Goal: Task Accomplishment & Management: Manage account settings

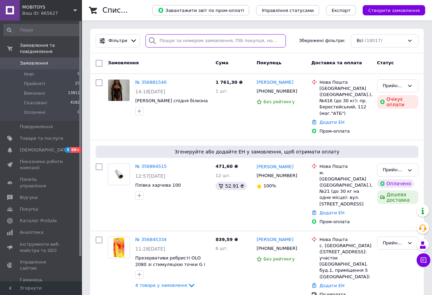
click at [208, 41] on input "search" at bounding box center [215, 40] width 140 height 13
paste input "20451222223941"
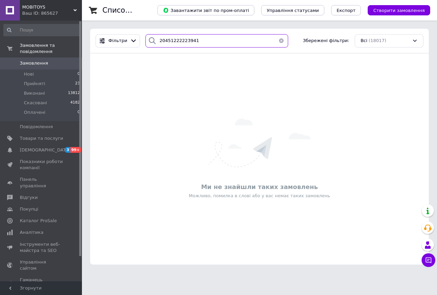
drag, startPoint x: 195, startPoint y: 43, endPoint x: 105, endPoint y: 28, distance: 91.7
click at [99, 51] on div "Фільтри 20451222223941 Збережені фільтри: Всі (18017)" at bounding box center [259, 41] width 339 height 25
paste input "380(67)4211738"
type input "380(67)4211738"
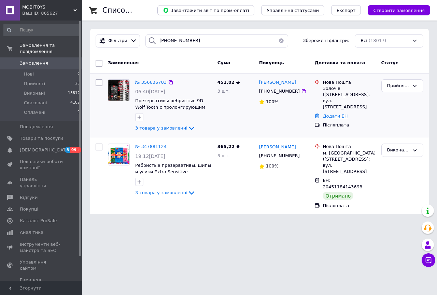
click at [334, 113] on link "Додати ЕН" at bounding box center [335, 115] width 25 height 5
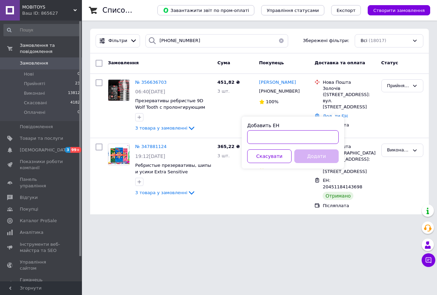
click at [300, 141] on input "Добавить ЕН" at bounding box center [293, 137] width 92 height 14
paste input "20451224332105"
type input "20451224332105"
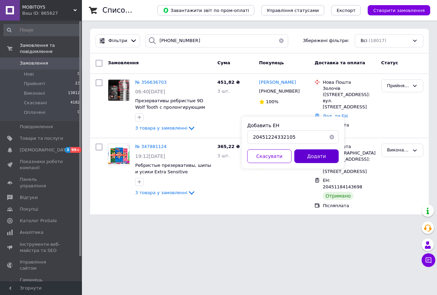
click at [316, 157] on button "Додати" at bounding box center [316, 156] width 44 height 14
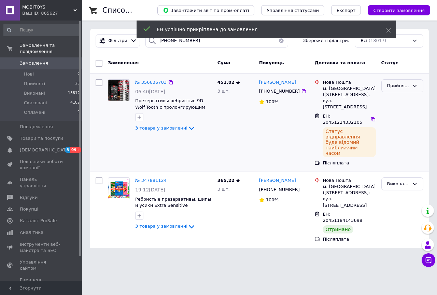
click at [405, 89] on div "Прийнято" at bounding box center [398, 85] width 22 height 7
click at [404, 95] on li "Виконано" at bounding box center [402, 100] width 41 height 13
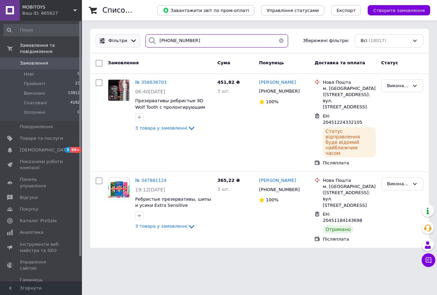
drag, startPoint x: 143, startPoint y: 38, endPoint x: 107, endPoint y: 35, distance: 36.6
click at [107, 36] on div "Фільтри 380(67)4211738 Збережені фільтри: Всі (18017)" at bounding box center [259, 40] width 333 height 13
paste input "96)6259751"
type input "380(96)6259751"
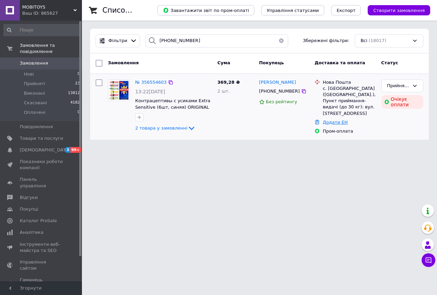
click at [340, 120] on link "Додати ЕН" at bounding box center [335, 122] width 25 height 5
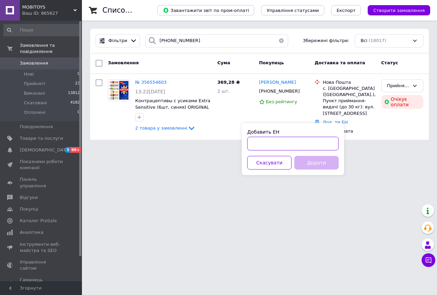
click at [304, 149] on input "Добавить ЕН" at bounding box center [293, 144] width 92 height 14
paste input "20451224326868"
type input "20451224326868"
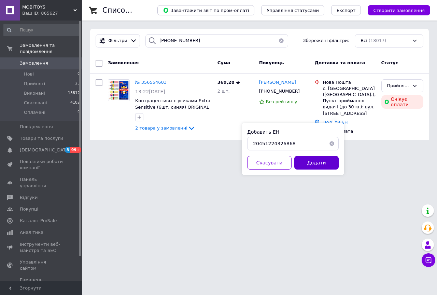
click at [318, 165] on button "Додати" at bounding box center [316, 163] width 44 height 14
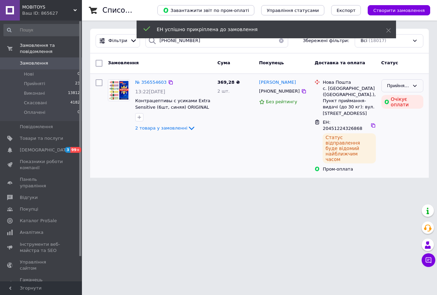
click at [413, 85] on icon at bounding box center [414, 85] width 5 height 5
click at [412, 97] on li "Виконано" at bounding box center [402, 100] width 41 height 13
drag, startPoint x: 194, startPoint y: 41, endPoint x: 132, endPoint y: 42, distance: 62.2
click at [132, 42] on div "Фільтри 380(96)6259751 Збережені фільтри: Всі (18017)" at bounding box center [259, 40] width 333 height 13
paste input "3)2388246"
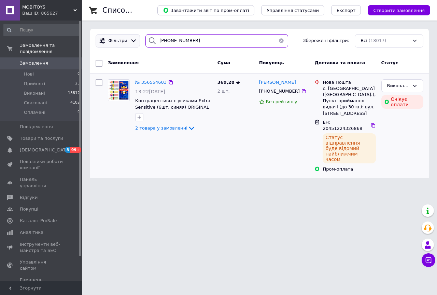
type input "380(93)2388246"
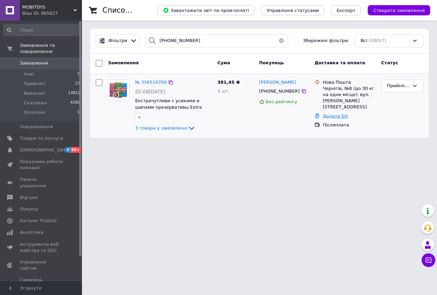
click at [328, 113] on link "Додати ЕН" at bounding box center [335, 115] width 25 height 5
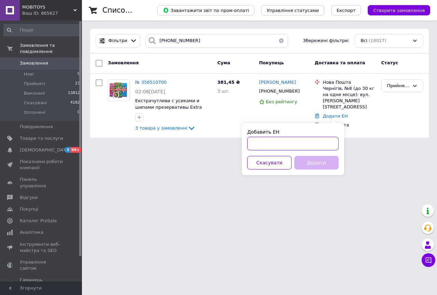
click at [305, 146] on input "Добавить ЕН" at bounding box center [293, 144] width 92 height 14
paste input "20451224458471"
type input "20451224458471"
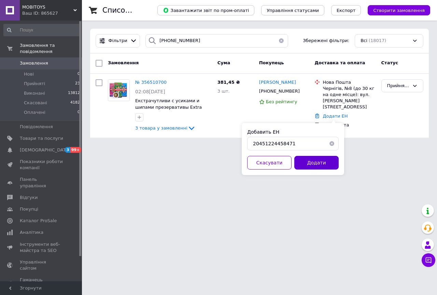
click at [331, 161] on button "Додати" at bounding box center [316, 163] width 44 height 14
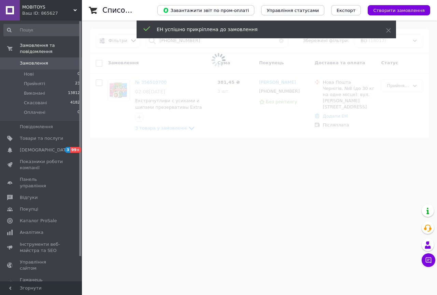
click at [409, 86] on div "Прийнято" at bounding box center [398, 85] width 22 height 7
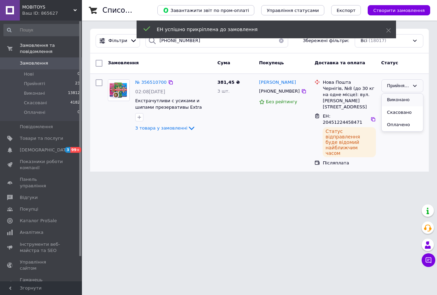
click at [405, 98] on li "Виконано" at bounding box center [402, 100] width 41 height 13
drag, startPoint x: 196, startPoint y: 45, endPoint x: 138, endPoint y: 42, distance: 58.2
click at [138, 42] on div "Фільтри 380(93)2388246 Збережені фільтри: Всі (18017)" at bounding box center [259, 40] width 333 height 13
paste input "50)5911948"
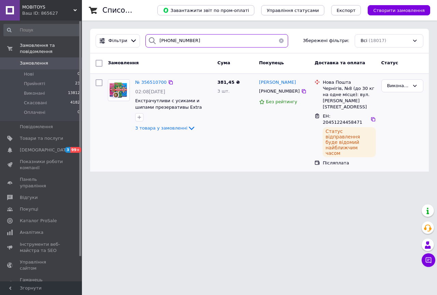
type input "380(50)5911948"
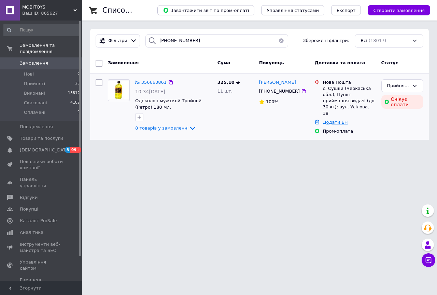
drag, startPoint x: 330, startPoint y: 117, endPoint x: 330, endPoint y: 122, distance: 5.1
click at [330, 120] on link "Додати ЕН" at bounding box center [335, 122] width 25 height 5
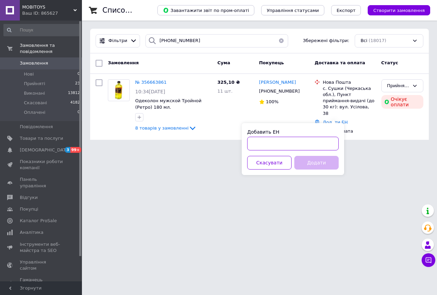
click at [316, 147] on input "Добавить ЕН" at bounding box center [293, 144] width 92 height 14
paste input "20451224754648"
type input "20451224754648"
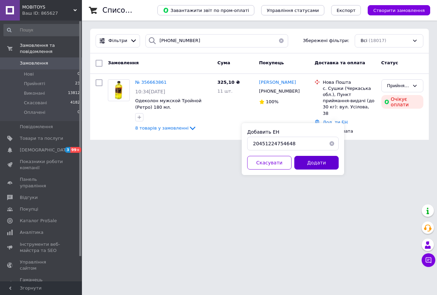
click at [315, 158] on button "Додати" at bounding box center [316, 163] width 44 height 14
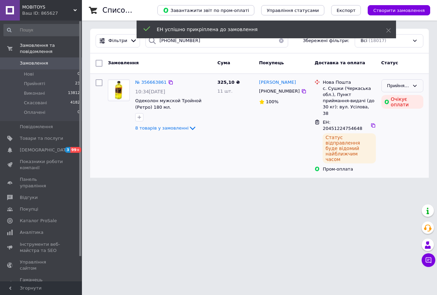
click at [417, 85] on icon at bounding box center [414, 85] width 5 height 5
click at [408, 98] on li "Виконано" at bounding box center [402, 100] width 41 height 13
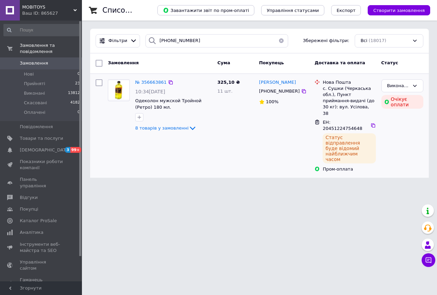
click at [75, 11] on use at bounding box center [74, 10] width 3 height 2
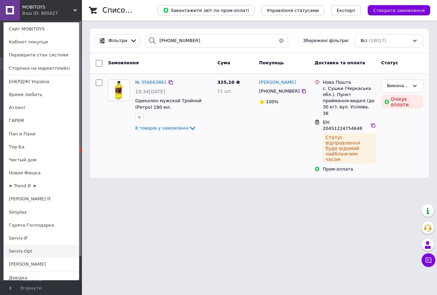
click at [34, 253] on link "Servis-Opt" at bounding box center [41, 251] width 75 height 13
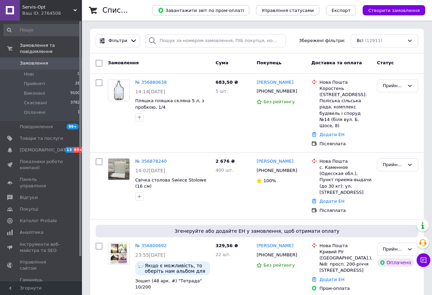
click at [171, 33] on div "Фільтри Збережені фільтри: Всі (12911)" at bounding box center [257, 41] width 334 height 25
click at [165, 40] on input "search" at bounding box center [215, 40] width 140 height 13
paste input "380(97)1904932"
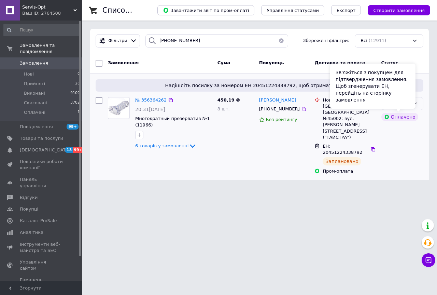
click at [416, 101] on icon at bounding box center [414, 103] width 5 height 5
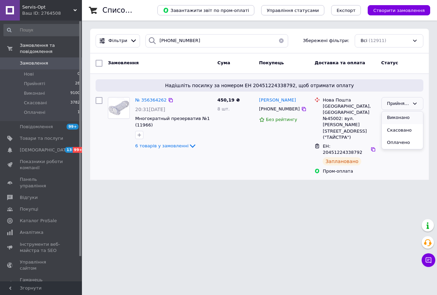
click at [413, 116] on li "Виконано" at bounding box center [402, 117] width 41 height 13
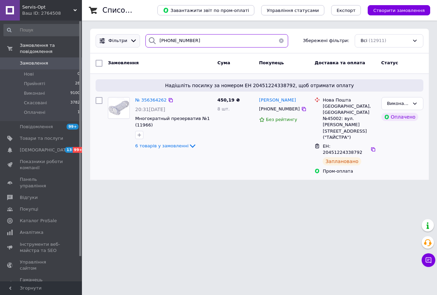
drag, startPoint x: 113, startPoint y: 40, endPoint x: 111, endPoint y: 37, distance: 4.1
click at [111, 37] on div "Фільтри 380(97)1904932 Збережені фільтри: Всі (12911)" at bounding box center [259, 40] width 333 height 13
paste input "9)5433707"
type input "380(99)5433707"
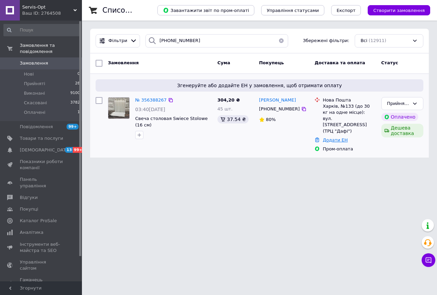
click at [332, 137] on link "Додати ЕН" at bounding box center [335, 139] width 25 height 5
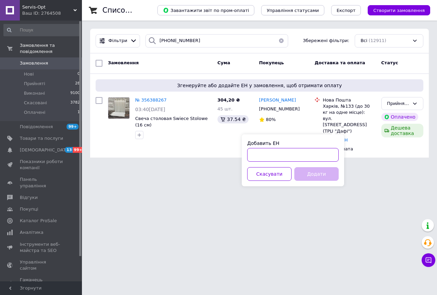
click at [297, 150] on input "Добавить ЕН" at bounding box center [293, 155] width 92 height 14
paste input "20451224488189"
type input "20451224488189"
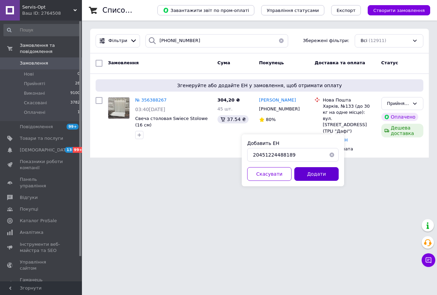
click at [318, 178] on button "Додати" at bounding box center [316, 174] width 44 height 14
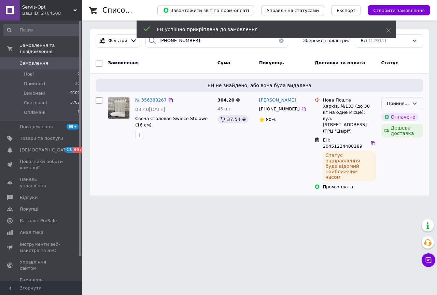
click at [413, 99] on div "Прийнято" at bounding box center [402, 103] width 42 height 13
click at [408, 110] on div "Прийнято Виконано Скасовано Оплачено" at bounding box center [402, 103] width 42 height 13
click at [417, 106] on icon at bounding box center [414, 103] width 5 height 5
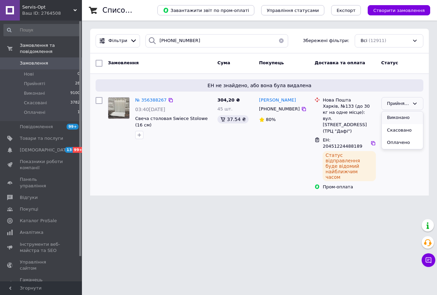
click at [415, 116] on li "Виконано" at bounding box center [402, 117] width 41 height 13
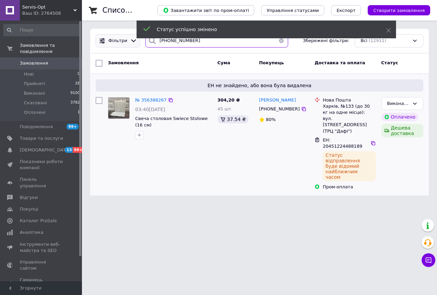
drag, startPoint x: 155, startPoint y: 42, endPoint x: 108, endPoint y: 40, distance: 47.8
click at [108, 40] on div "Фільтри 380(99)5433707 Збережені фільтри: Всі (12911)" at bounding box center [259, 40] width 333 height 13
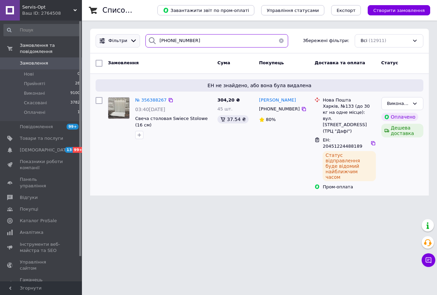
paste input "50)7277699"
type input "380(50)7277699"
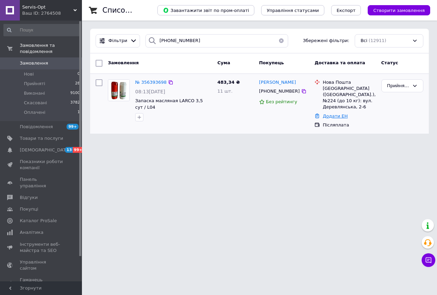
click at [332, 113] on link "Додати ЕН" at bounding box center [335, 115] width 25 height 5
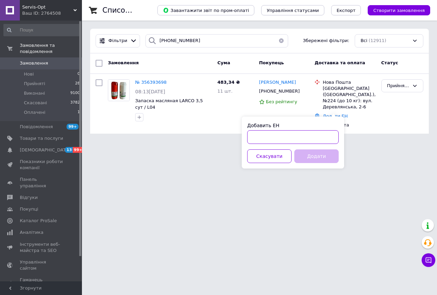
click at [323, 136] on input "Добавить ЕН" at bounding box center [293, 137] width 92 height 14
paste input "20451224489304"
type input "20451224489304"
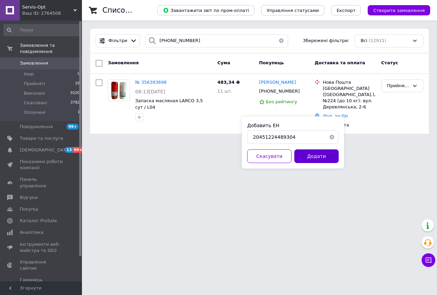
click at [324, 156] on button "Додати" at bounding box center [316, 156] width 44 height 14
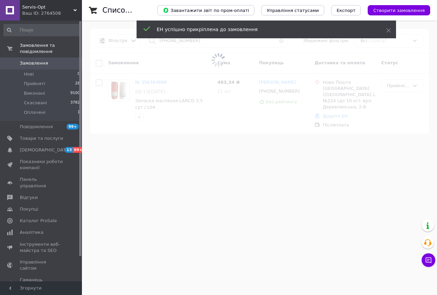
click at [398, 85] on span at bounding box center [218, 60] width 437 height 120
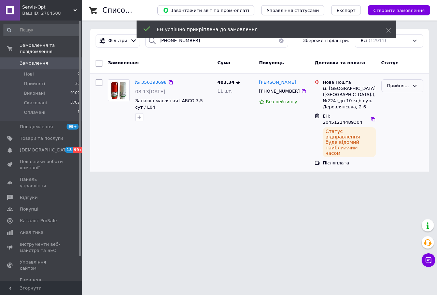
click at [403, 91] on div "Прийнято" at bounding box center [402, 85] width 42 height 13
click at [399, 99] on li "Виконано" at bounding box center [402, 100] width 41 height 13
drag, startPoint x: 168, startPoint y: 39, endPoint x: 112, endPoint y: 38, distance: 56.0
click at [112, 38] on div "Фільтри 380(50)7277699 Збережені фільтри: Всі (12911)" at bounding box center [259, 40] width 333 height 13
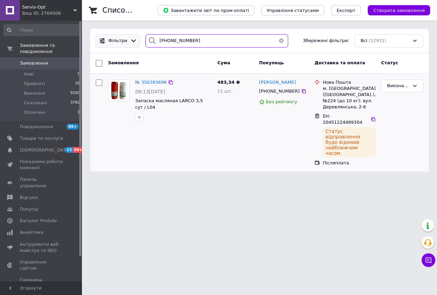
paste input "98)707116"
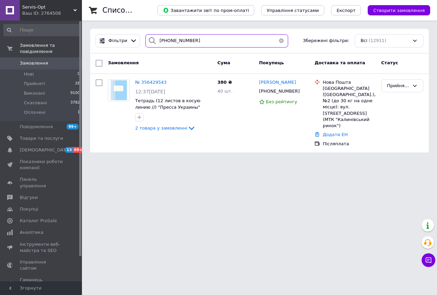
type input "380(98)7071169"
click at [337, 132] on link "Додати ЕН" at bounding box center [335, 134] width 25 height 5
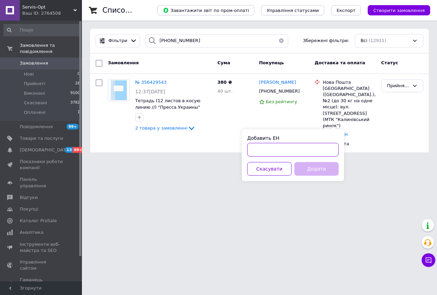
click at [301, 148] on input "Добавить ЕН" at bounding box center [293, 150] width 92 height 14
paste input "20451224490501"
type input "20451224490501"
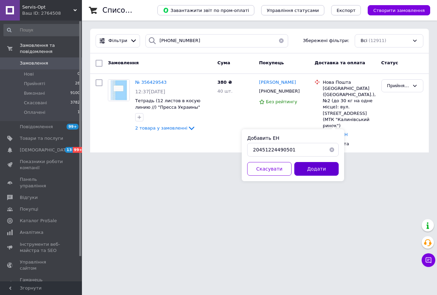
click at [327, 171] on button "Додати" at bounding box center [316, 169] width 44 height 14
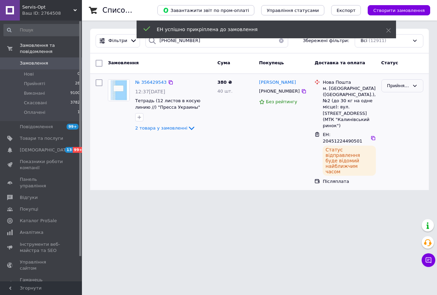
click at [389, 88] on div "Прийнято" at bounding box center [398, 85] width 22 height 7
click at [388, 96] on li "Виконано" at bounding box center [402, 100] width 41 height 13
drag, startPoint x: 183, startPoint y: 47, endPoint x: 135, endPoint y: 38, distance: 49.3
click at [135, 47] on div "Фільтри 380(98)7071169 Збережені фільтри: Всі (12911)" at bounding box center [259, 40] width 333 height 13
paste input "7)8681072"
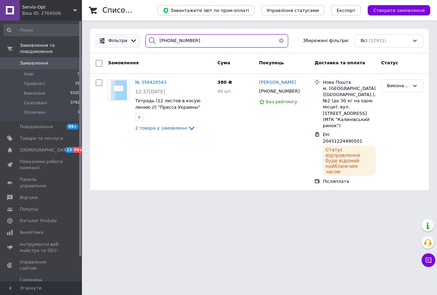
type input "380(97)8681072"
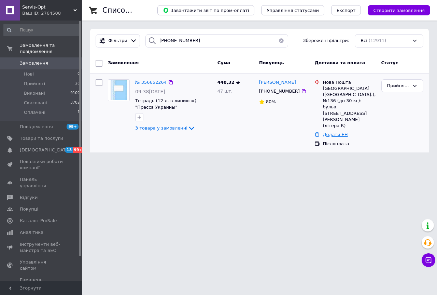
click at [334, 132] on link "Додати ЕН" at bounding box center [335, 134] width 25 height 5
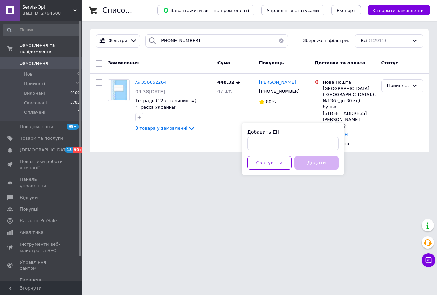
drag, startPoint x: 311, startPoint y: 155, endPoint x: 311, endPoint y: 151, distance: 3.5
click at [311, 152] on div "Добавить ЕН Скасувати Додати" at bounding box center [293, 149] width 102 height 52
click at [313, 145] on input "Добавить ЕН" at bounding box center [293, 144] width 92 height 14
paste input "20451224504991"
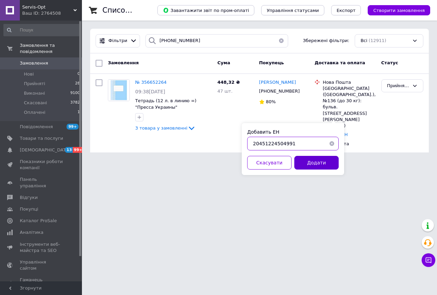
type input "20451224504991"
click at [331, 160] on button "Додати" at bounding box center [316, 163] width 44 height 14
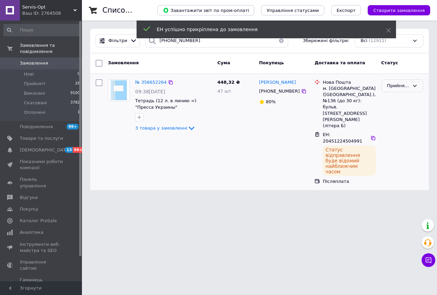
click at [408, 85] on div "Прийнято" at bounding box center [398, 85] width 22 height 7
click at [407, 98] on li "Виконано" at bounding box center [402, 100] width 41 height 13
drag, startPoint x: 196, startPoint y: 42, endPoint x: 102, endPoint y: 37, distance: 94.1
click at [102, 38] on div "Фільтри 380(97)8681072 Збережені фільтри: Всі (12911)" at bounding box center [259, 40] width 333 height 13
paste input "6)4592703"
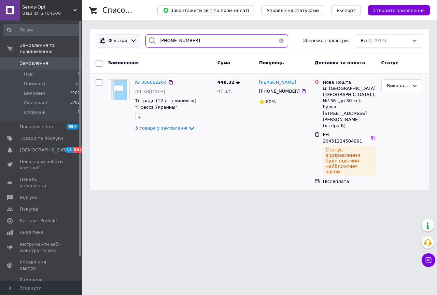
type input "380(96)4592703"
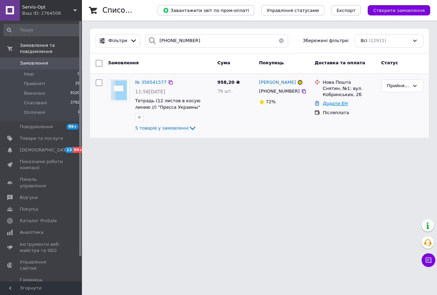
click at [331, 103] on link "Додати ЕН" at bounding box center [335, 103] width 25 height 5
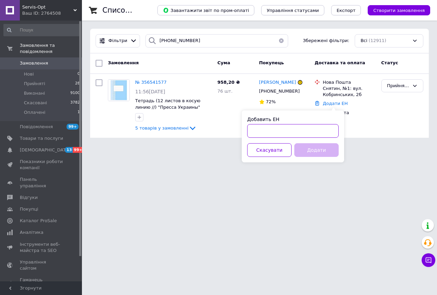
click at [312, 135] on input "Добавить ЕН" at bounding box center [293, 131] width 92 height 14
paste input "20451224666257"
type input "20451224666257"
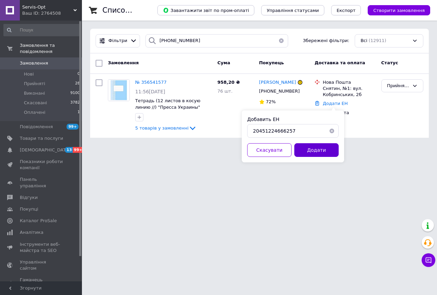
click at [319, 151] on button "Додати" at bounding box center [316, 150] width 44 height 14
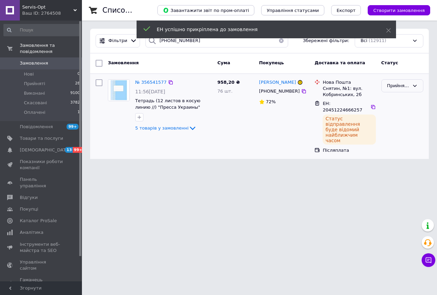
click at [404, 84] on div "Прийнято" at bounding box center [398, 85] width 22 height 7
click at [399, 99] on li "Виконано" at bounding box center [402, 100] width 41 height 13
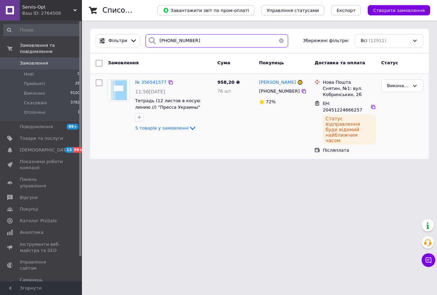
drag, startPoint x: 193, startPoint y: 45, endPoint x: 96, endPoint y: 32, distance: 98.2
click at [96, 32] on div "Фільтри 380(96)4592703 Збережені фільтри: Всі (12911)" at bounding box center [259, 41] width 339 height 25
paste input "3555926"
type input "380(96)3555926"
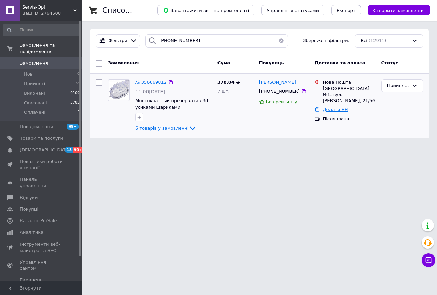
click at [327, 108] on link "Додати ЕН" at bounding box center [335, 109] width 25 height 5
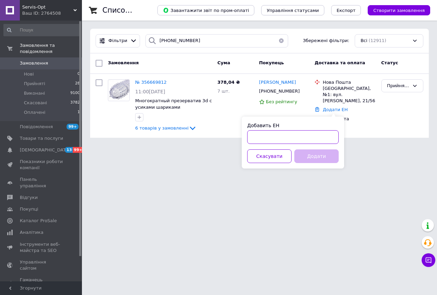
click at [301, 137] on input "Добавить ЕН" at bounding box center [293, 137] width 92 height 14
paste input "20451224328655"
type input "20451224328655"
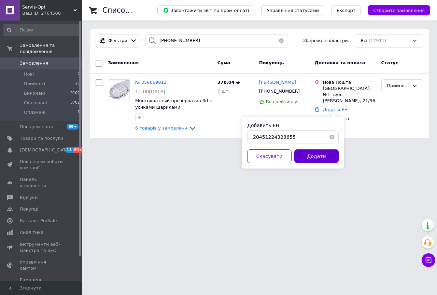
click at [321, 156] on button "Додати" at bounding box center [316, 156] width 44 height 14
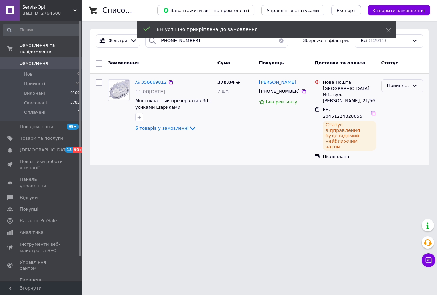
click at [399, 86] on div "Прийнято" at bounding box center [398, 85] width 22 height 7
click at [400, 99] on li "Виконано" at bounding box center [402, 100] width 41 height 13
drag, startPoint x: 178, startPoint y: 43, endPoint x: 129, endPoint y: 35, distance: 49.4
click at [129, 42] on div "Фільтри 380(96)3555926 Збережені фільтри: Всі (12911)" at bounding box center [259, 40] width 333 height 13
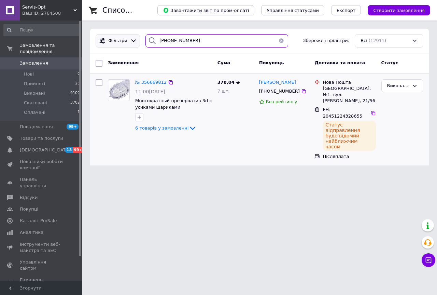
paste input "8)2511269"
type input "380(98)2511269"
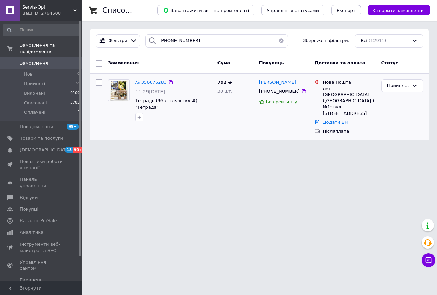
drag, startPoint x: 337, startPoint y: 109, endPoint x: 336, endPoint y: 112, distance: 3.7
click at [337, 120] on link "Додати ЕН" at bounding box center [335, 122] width 25 height 5
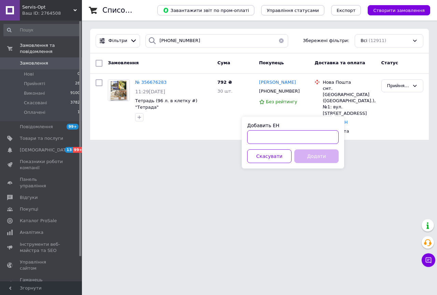
click at [293, 135] on input "Добавить ЕН" at bounding box center [293, 137] width 92 height 14
paste input "20451224671331"
type input "20451224671331"
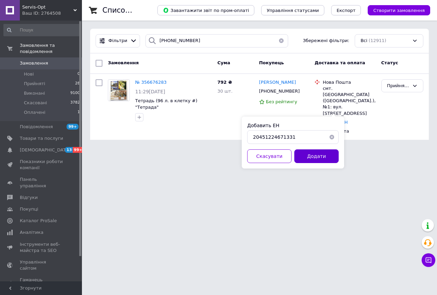
click at [319, 158] on button "Додати" at bounding box center [316, 156] width 44 height 14
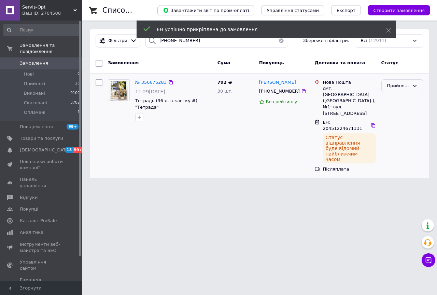
click at [409, 89] on div "Прийнято" at bounding box center [402, 85] width 42 height 13
click at [404, 105] on li "Виконано" at bounding box center [402, 100] width 41 height 13
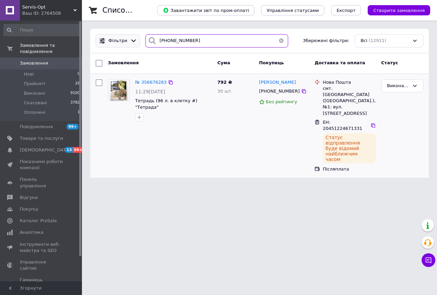
drag, startPoint x: 115, startPoint y: 44, endPoint x: 112, endPoint y: 42, distance: 4.5
click at [112, 44] on div "Фільтри 380(98)2511269 Збережені фільтри: Всі (12911)" at bounding box center [259, 40] width 333 height 13
paste input "6)968419"
type input "380(96)9684199"
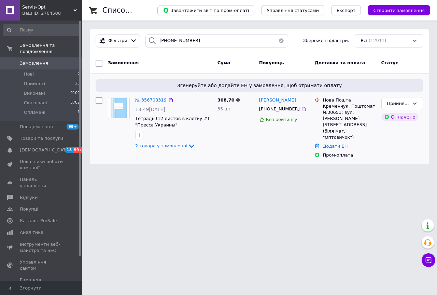
click at [334, 142] on div "Додати ЕН" at bounding box center [349, 146] width 56 height 9
click at [338, 143] on link "Додати ЕН" at bounding box center [335, 145] width 25 height 5
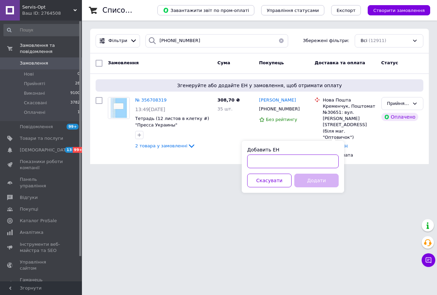
click at [289, 161] on input "Добавить ЕН" at bounding box center [293, 161] width 92 height 14
paste input "20451224676923"
type input "20451224676923"
click at [310, 184] on button "Додати" at bounding box center [316, 180] width 44 height 14
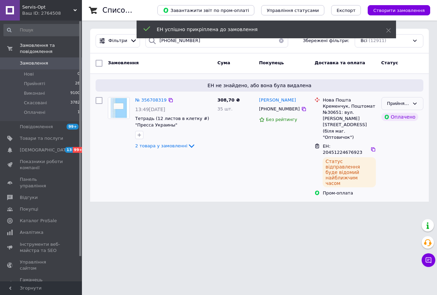
click at [416, 103] on icon at bounding box center [415, 103] width 4 height 2
click at [406, 117] on li "Виконано" at bounding box center [402, 117] width 41 height 13
drag, startPoint x: 180, startPoint y: 44, endPoint x: 102, endPoint y: 34, distance: 79.3
click at [102, 38] on div "Фільтри 380(96)9684199 Збережені фільтри: Всі (12911)" at bounding box center [259, 40] width 333 height 13
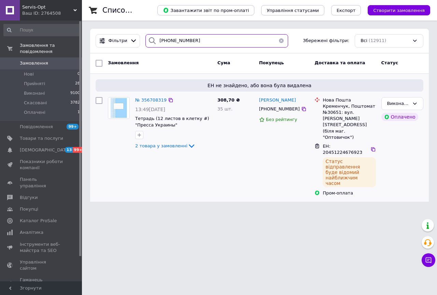
paste input "50)1882584"
type input "380(50)1882584"
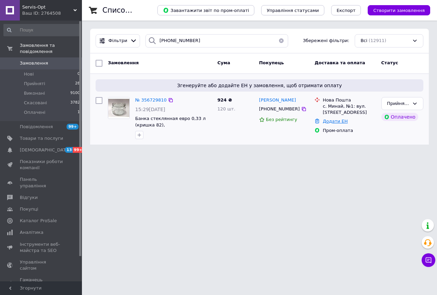
click at [334, 120] on link "Додати ЕН" at bounding box center [335, 121] width 25 height 5
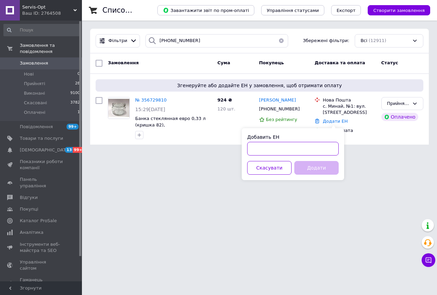
click at [315, 149] on input "Добавить ЕН" at bounding box center [293, 149] width 92 height 14
paste input "20451224751663"
type input "20451224751663"
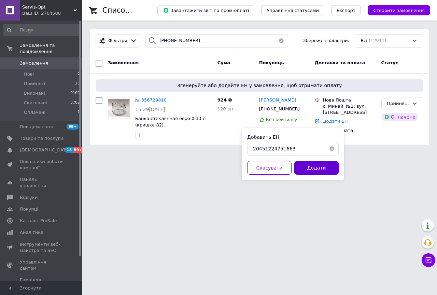
click at [324, 167] on button "Додати" at bounding box center [316, 168] width 44 height 14
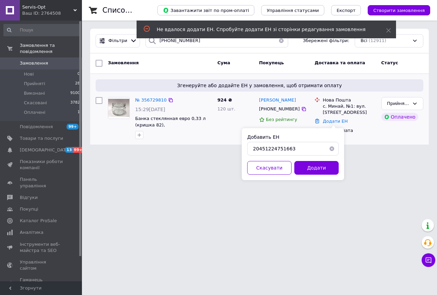
click at [116, 111] on img at bounding box center [118, 107] width 21 height 21
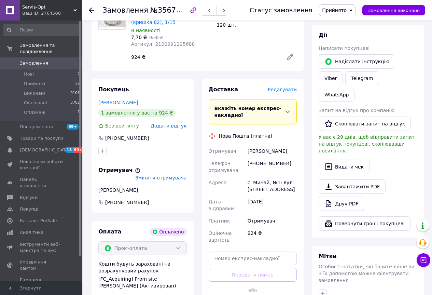
scroll to position [171, 0]
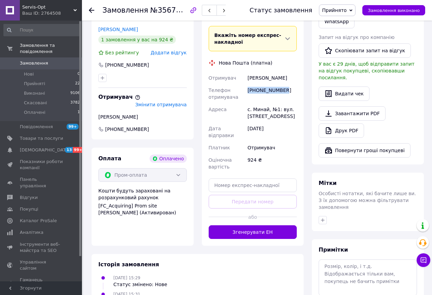
drag, startPoint x: 247, startPoint y: 89, endPoint x: 292, endPoint y: 90, distance: 44.4
click at [292, 90] on div "+380503460771" at bounding box center [272, 93] width 52 height 19
click at [92, 8] on icon at bounding box center [91, 10] width 5 height 5
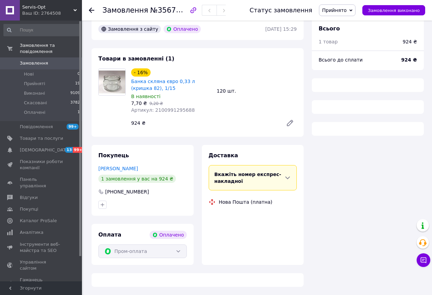
scroll to position [66, 0]
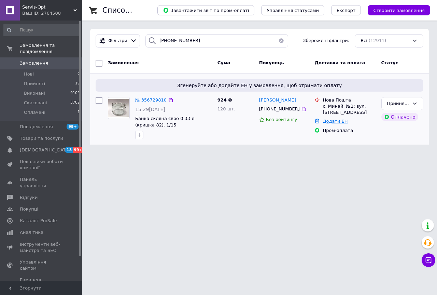
click at [330, 122] on link "Додати ЕН" at bounding box center [335, 121] width 25 height 5
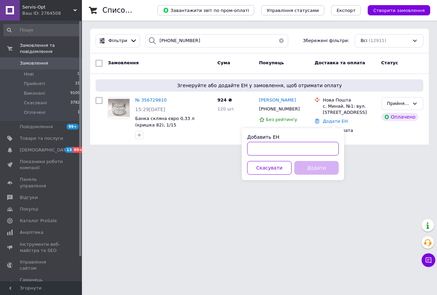
click at [319, 148] on input "Добавить ЕН" at bounding box center [293, 149] width 92 height 14
paste input "20451224751663"
type input "20451224751663"
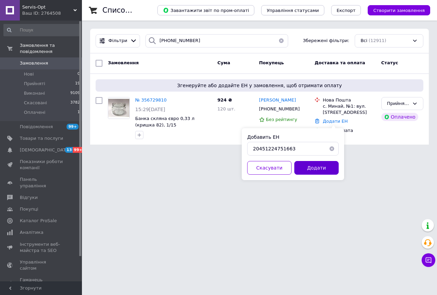
click at [321, 168] on button "Додати" at bounding box center [316, 168] width 44 height 14
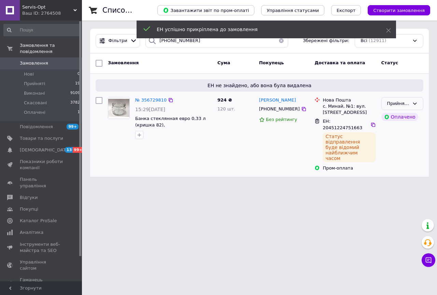
click at [415, 99] on div "Прийнято" at bounding box center [402, 103] width 42 height 13
click at [405, 117] on li "Виконано" at bounding box center [402, 117] width 41 height 13
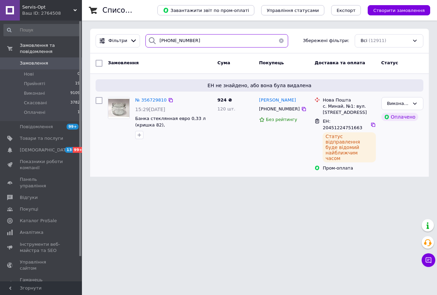
drag, startPoint x: 175, startPoint y: 40, endPoint x: 122, endPoint y: 26, distance: 54.3
click at [122, 35] on div "Фільтри 380(50)1882584 Збережені фільтри: Всі (12911)" at bounding box center [259, 40] width 333 height 13
paste input "96)9684199"
type input "380(96)9684199"
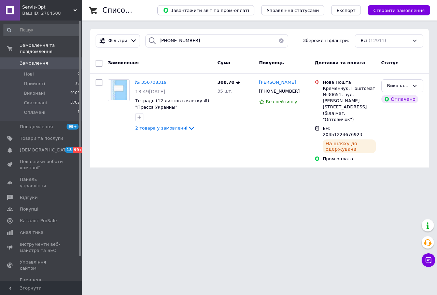
click at [79, 8] on div "Servis-Opt Ваш ID: 2764508" at bounding box center [51, 10] width 62 height 20
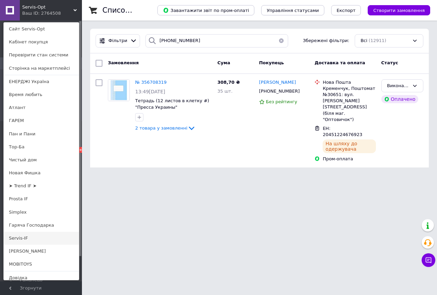
click at [25, 238] on link "Servis-IF" at bounding box center [41, 238] width 75 height 13
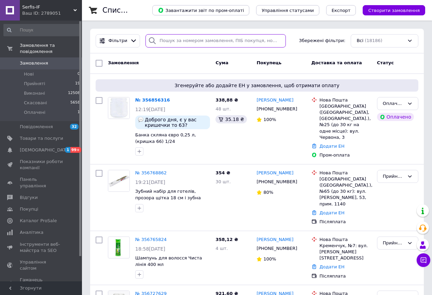
click at [174, 36] on input "search" at bounding box center [215, 40] width 140 height 13
paste input "[PHONE_NUMBER]"
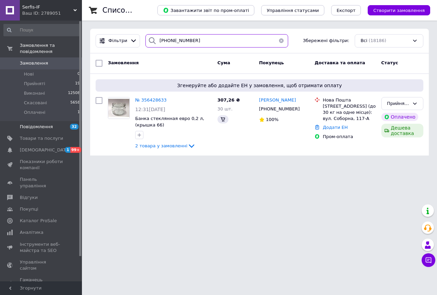
type input "[PHONE_NUMBER]"
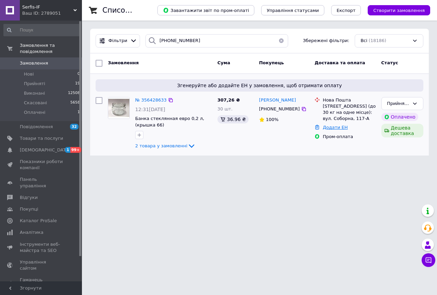
drag, startPoint x: 335, startPoint y: 131, endPoint x: 333, endPoint y: 138, distance: 6.3
click at [335, 130] on link "Додати ЕН" at bounding box center [335, 127] width 25 height 5
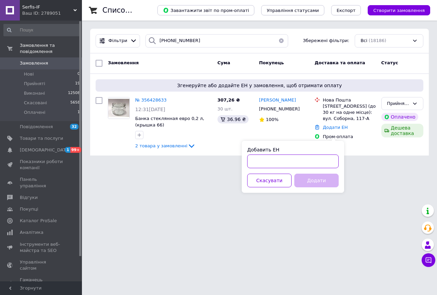
click at [315, 161] on input "Добавить ЕН" at bounding box center [293, 161] width 92 height 14
click at [318, 159] on input "Добавить ЕН" at bounding box center [293, 161] width 92 height 14
paste input "20451224491668"
type input "20451224491668"
click at [330, 175] on button "Додати" at bounding box center [316, 180] width 44 height 14
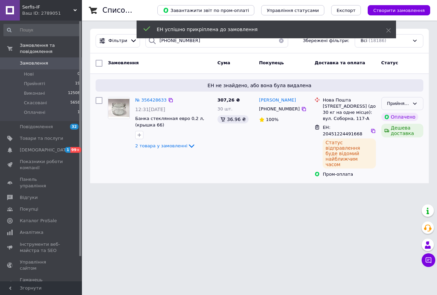
click at [418, 104] on div "Прийнято" at bounding box center [402, 103] width 42 height 13
click at [404, 119] on li "Виконано" at bounding box center [402, 117] width 41 height 13
drag, startPoint x: 197, startPoint y: 43, endPoint x: 99, endPoint y: 27, distance: 99.4
click at [104, 39] on div "Фільтри 380(97)8750881 Збережені фільтри: Всі (18186)" at bounding box center [259, 40] width 333 height 13
paste input "50)9514860"
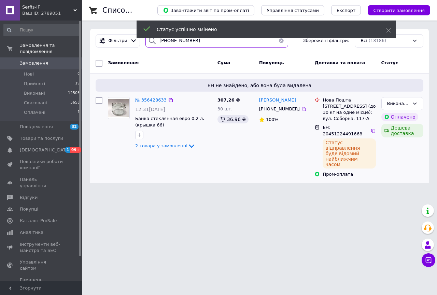
type input "380(50)9514860"
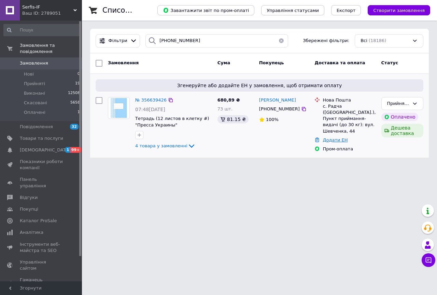
click at [341, 137] on link "Додати ЕН" at bounding box center [335, 139] width 25 height 5
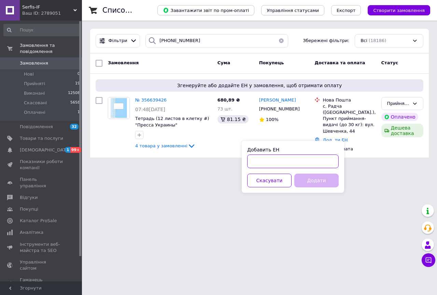
click at [324, 158] on input "Добавить ЕН" at bounding box center [293, 161] width 92 height 14
paste input "20451224670386"
type input "20451224670386"
click at [327, 184] on button "Додати" at bounding box center [316, 180] width 44 height 14
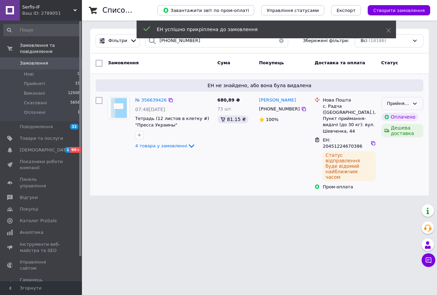
click at [415, 101] on icon at bounding box center [414, 103] width 5 height 5
click at [409, 114] on li "Виконано" at bounding box center [402, 117] width 41 height 13
drag, startPoint x: 196, startPoint y: 45, endPoint x: 103, endPoint y: 47, distance: 92.6
click at [103, 47] on div "Фільтри 380(50)9514860 Збережені фільтри: Всі (18186)" at bounding box center [259, 40] width 333 height 13
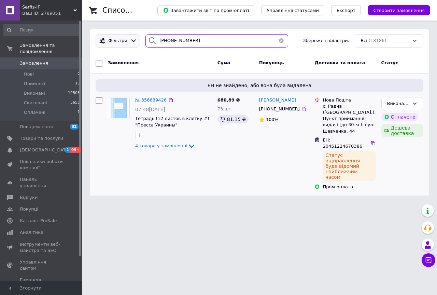
paste input "67)6227679"
type input "380(67)6227679"
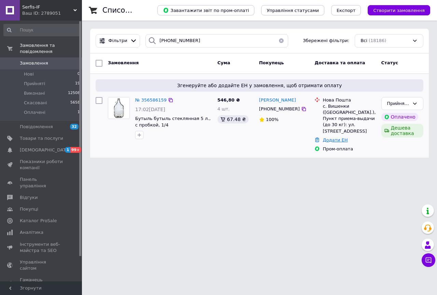
drag, startPoint x: 341, startPoint y: 139, endPoint x: 340, endPoint y: 145, distance: 6.9
click at [341, 139] on link "Додати ЕН" at bounding box center [335, 139] width 25 height 5
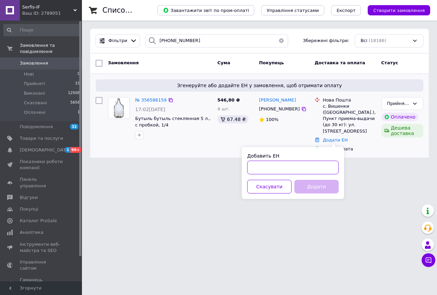
click at [328, 165] on input "Добавить ЕН" at bounding box center [293, 168] width 92 height 14
paste input "20451224503902"
type input "20451224503902"
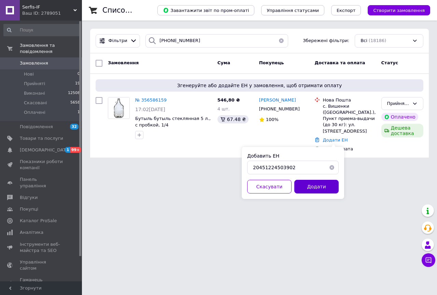
click at [324, 185] on button "Додати" at bounding box center [316, 187] width 44 height 14
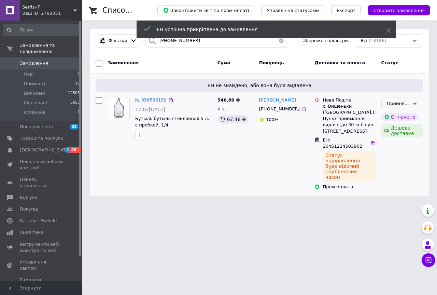
click at [418, 101] on div "Прийнято" at bounding box center [402, 103] width 42 height 13
click at [391, 116] on li "Виконано" at bounding box center [402, 117] width 41 height 13
drag, startPoint x: 164, startPoint y: 44, endPoint x: 115, endPoint y: 40, distance: 48.3
click at [115, 42] on div "Фільтри 380(67)6227679 Збережені фільтри: Всі (18186)" at bounding box center [259, 40] width 333 height 13
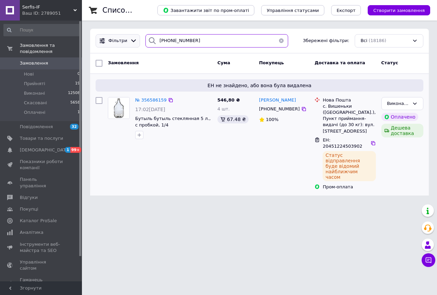
paste input "3)5186930"
type input "380(63)5186930"
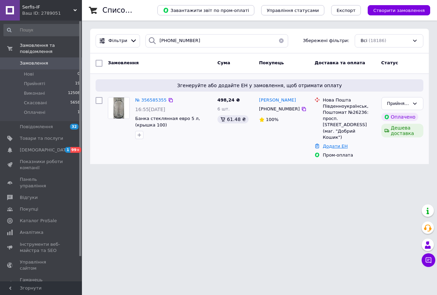
click at [339, 143] on link "Додати ЕН" at bounding box center [335, 145] width 25 height 5
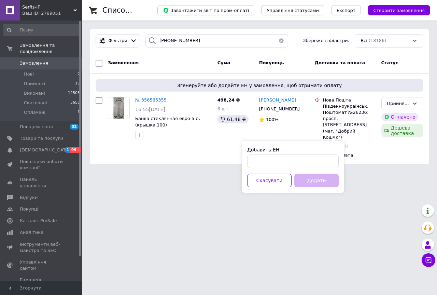
click at [326, 151] on div "Добавить ЕН" at bounding box center [293, 149] width 92 height 7
click at [329, 160] on input "Добавить ЕН" at bounding box center [293, 161] width 92 height 14
paste input "20451224521769"
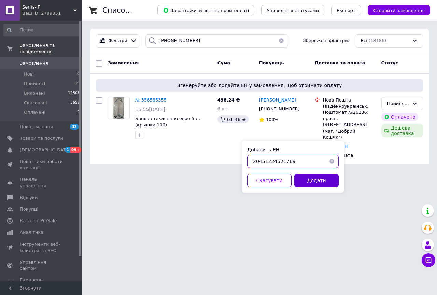
type input "20451224521769"
click at [331, 176] on button "Додати" at bounding box center [316, 180] width 44 height 14
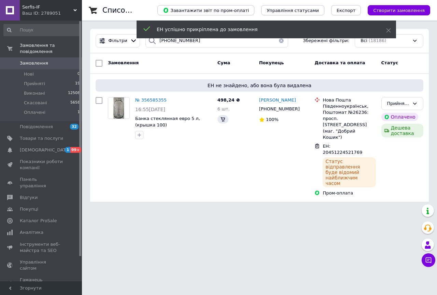
click at [413, 105] on icon at bounding box center [414, 103] width 5 height 5
click at [413, 118] on li "Виконано" at bounding box center [402, 117] width 41 height 13
drag, startPoint x: 177, startPoint y: 40, endPoint x: 99, endPoint y: 33, distance: 78.2
click at [99, 33] on div "Фільтри 380(63)5186930 Збережені фільтри: Всі (18186)" at bounding box center [259, 41] width 339 height 25
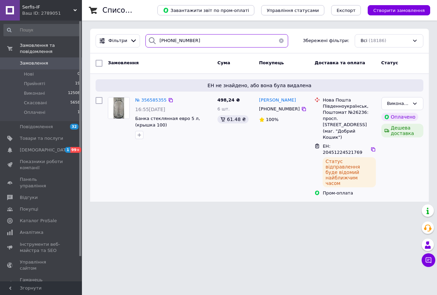
paste input "97)0270883"
type input "380(97)0270883"
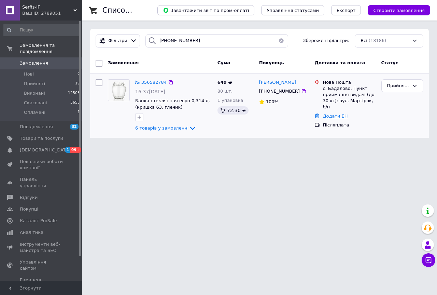
click at [330, 113] on link "Додати ЕН" at bounding box center [335, 115] width 25 height 5
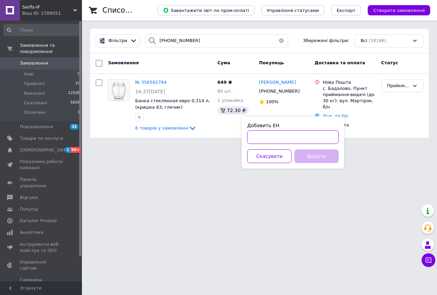
click at [319, 134] on input "Добавить ЕН" at bounding box center [293, 137] width 92 height 14
paste input "20451224665662"
type input "20451224665662"
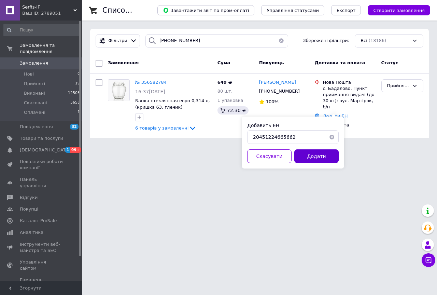
click at [312, 154] on button "Додати" at bounding box center [316, 156] width 44 height 14
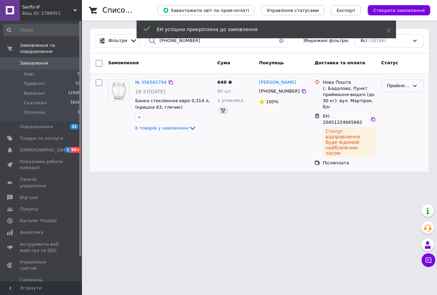
click at [403, 82] on div "Прийнято" at bounding box center [398, 85] width 22 height 7
click at [401, 100] on li "Виконано" at bounding box center [402, 100] width 41 height 13
drag, startPoint x: 162, startPoint y: 41, endPoint x: 123, endPoint y: 38, distance: 39.1
click at [123, 39] on div "Фільтри 380(97)0270883 Збережені фільтри: Всі (18186)" at bounding box center [259, 40] width 333 height 13
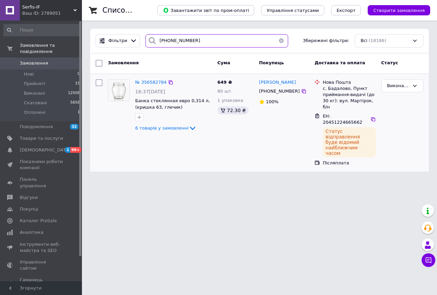
paste input "8)0081256"
type input "380(98)0081256"
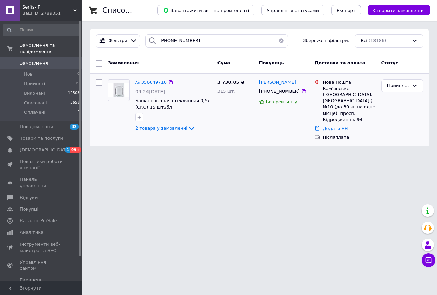
drag, startPoint x: 335, startPoint y: 120, endPoint x: 335, endPoint y: 125, distance: 5.5
click at [335, 126] on link "Додати ЕН" at bounding box center [335, 128] width 25 height 5
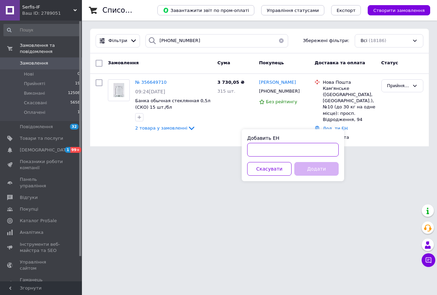
click at [320, 150] on input "Добавить ЕН" at bounding box center [293, 150] width 92 height 14
paste input "20451224732392"
type input "20451224732392"
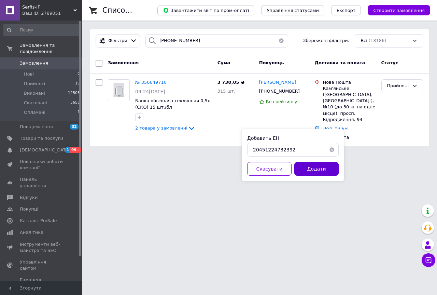
click at [325, 167] on button "Додати" at bounding box center [316, 169] width 44 height 14
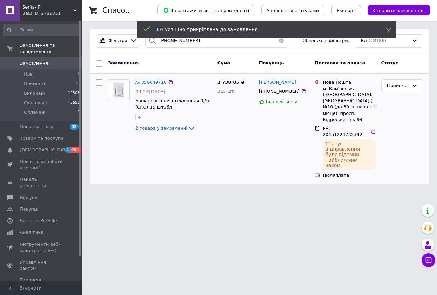
drag, startPoint x: 399, startPoint y: 85, endPoint x: 402, endPoint y: 93, distance: 8.4
click at [400, 85] on div "Прийнято" at bounding box center [398, 85] width 22 height 7
click at [404, 100] on li "Виконано" at bounding box center [402, 100] width 41 height 13
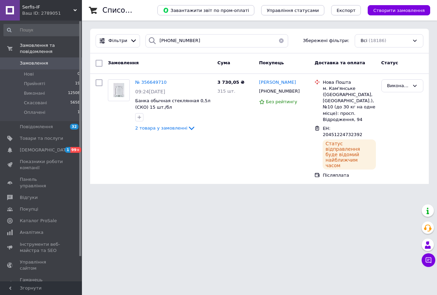
click at [64, 8] on span "Serfis-IF" at bounding box center [47, 7] width 51 height 6
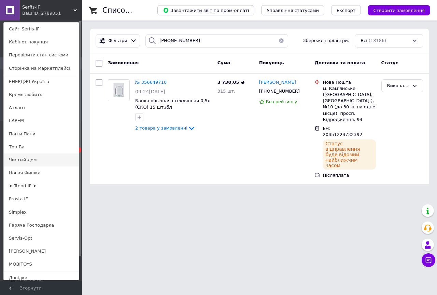
click at [24, 161] on link "Чистый дом" at bounding box center [41, 159] width 75 height 13
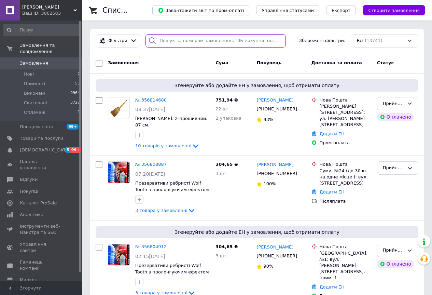
click at [197, 41] on input "search" at bounding box center [215, 40] width 140 height 13
paste input "[PHONE_NUMBER]"
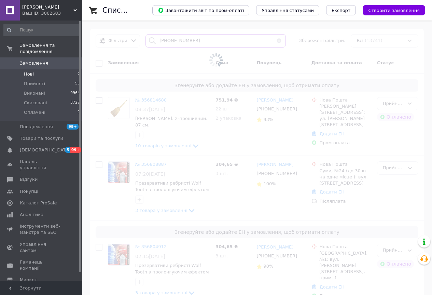
type input "[PHONE_NUMBER]"
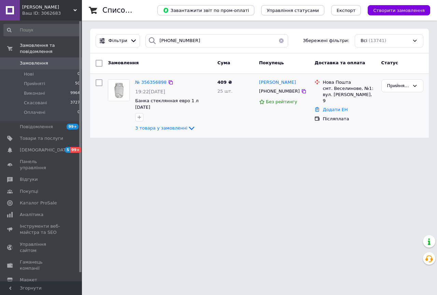
click at [333, 107] on link "Додати ЕН" at bounding box center [335, 109] width 25 height 5
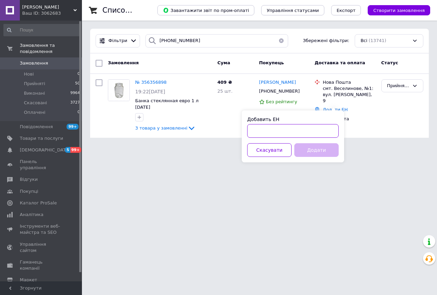
click at [322, 130] on input "Добавить ЕН" at bounding box center [293, 131] width 92 height 14
paste input "20451224479347"
type input "20451224479347"
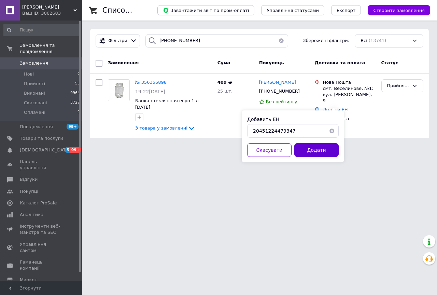
click at [327, 146] on button "Додати" at bounding box center [316, 150] width 44 height 14
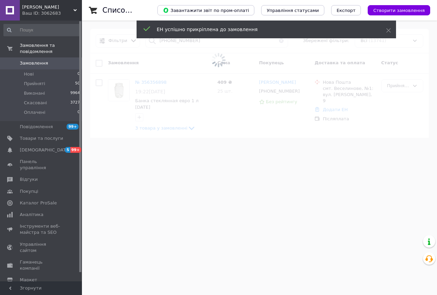
drag, startPoint x: 408, startPoint y: 86, endPoint x: 406, endPoint y: 89, distance: 4.1
click at [407, 86] on span at bounding box center [218, 60] width 437 height 120
click at [398, 93] on div "Прийнято" at bounding box center [402, 105] width 47 height 59
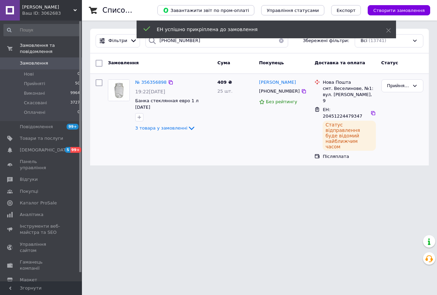
click at [401, 93] on div "Прийнято" at bounding box center [402, 119] width 47 height 86
click at [401, 89] on div "Прийнято" at bounding box center [402, 85] width 42 height 13
click at [402, 103] on li "Виконано" at bounding box center [402, 100] width 41 height 13
drag, startPoint x: 192, startPoint y: 43, endPoint x: 128, endPoint y: 37, distance: 64.2
click at [128, 38] on div "Фільтри [PHONE_NUMBER] Збережені фільтри: Всі (13741)" at bounding box center [259, 40] width 333 height 13
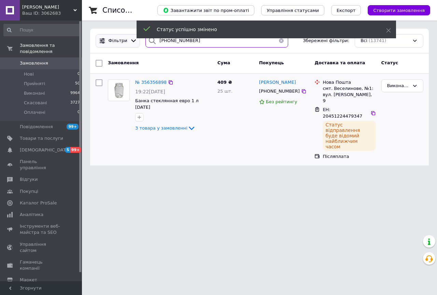
paste input "99)689314"
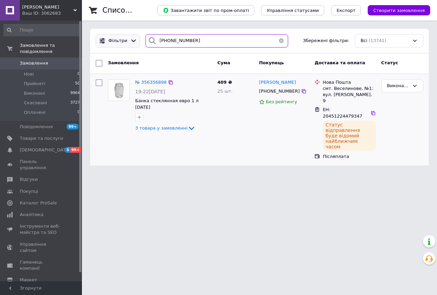
type input "[PHONE_NUMBER]"
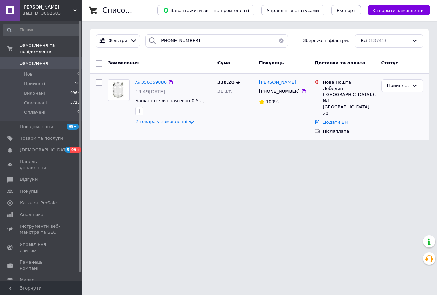
click at [337, 120] on link "Додати ЕН" at bounding box center [335, 122] width 25 height 5
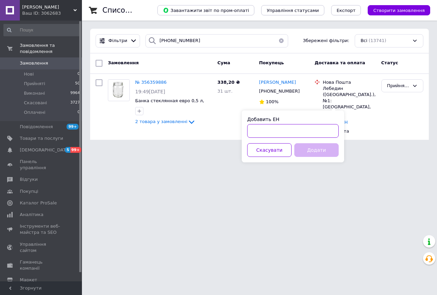
click at [317, 130] on input "Добавить ЕН" at bounding box center [293, 131] width 92 height 14
paste input "20451224480822"
type input "20451224480822"
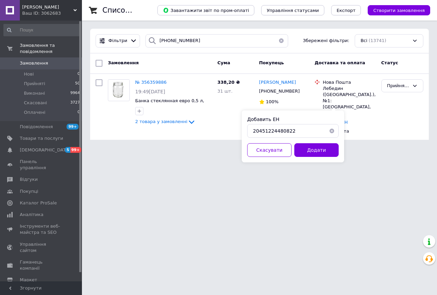
click at [326, 142] on div "Добавить ЕН 20451224480822 Скасувати Додати" at bounding box center [293, 136] width 102 height 52
click at [326, 147] on button "Додати" at bounding box center [316, 150] width 44 height 14
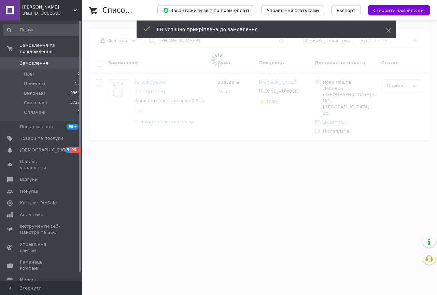
click at [404, 87] on span at bounding box center [218, 60] width 437 height 120
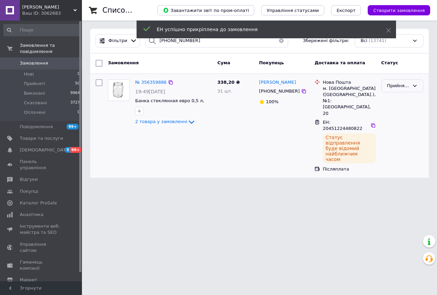
click at [408, 92] on div "Прийнято" at bounding box center [402, 85] width 42 height 13
drag, startPoint x: 405, startPoint y: 101, endPoint x: 399, endPoint y: 102, distance: 6.5
click at [405, 101] on li "Виконано" at bounding box center [402, 100] width 41 height 13
drag, startPoint x: 198, startPoint y: 49, endPoint x: 111, endPoint y: 44, distance: 87.2
click at [111, 44] on div "Фільтри 380(99)6893147 Збережені фільтри: Всі (13741)" at bounding box center [259, 41] width 339 height 25
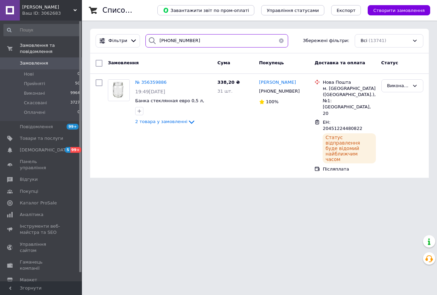
paste input "63)2795514"
type input "380(63)2795514"
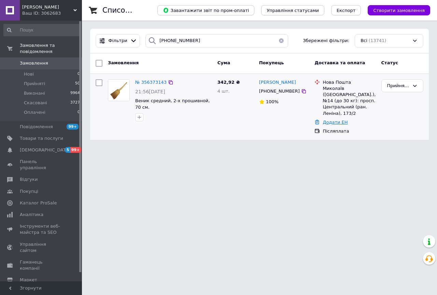
click at [344, 120] on link "Додати ЕН" at bounding box center [335, 122] width 25 height 5
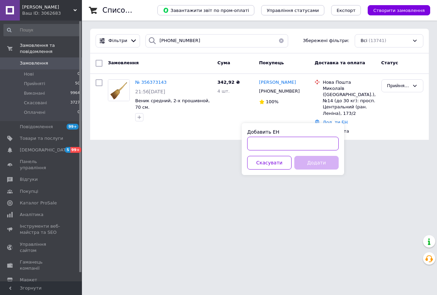
click at [317, 140] on input "Добавить ЕН" at bounding box center [293, 144] width 92 height 14
paste input "20451224482092"
type input "20451224482092"
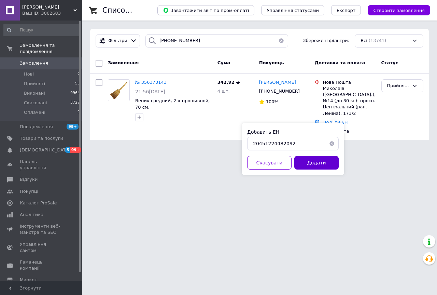
click at [326, 159] on button "Додати" at bounding box center [316, 163] width 44 height 14
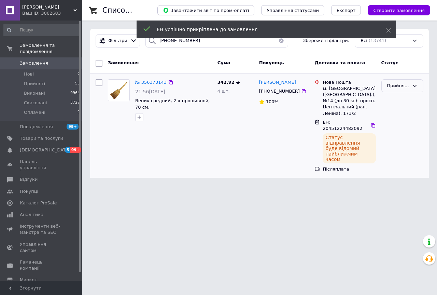
click at [415, 88] on div "Прийнято" at bounding box center [402, 85] width 42 height 13
click at [401, 99] on li "Виконано" at bounding box center [402, 100] width 41 height 13
drag, startPoint x: 195, startPoint y: 43, endPoint x: 121, endPoint y: 40, distance: 73.8
click at [121, 40] on div "Фільтри 380(63)2795514 Збережені фільтри: Всі (13741)" at bounding box center [259, 40] width 333 height 13
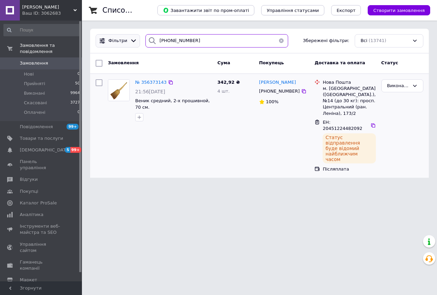
paste input "97)1366286"
type input "380(97)1366286"
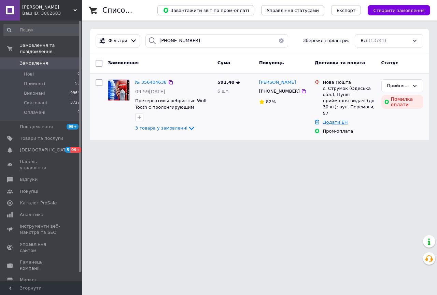
drag, startPoint x: 330, startPoint y: 116, endPoint x: 332, endPoint y: 122, distance: 6.0
click at [330, 120] on link "Додати ЕН" at bounding box center [335, 122] width 25 height 5
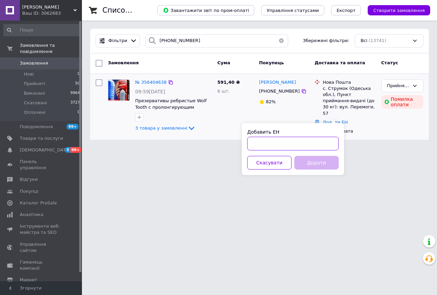
click at [323, 143] on input "Добавить ЕН" at bounding box center [293, 144] width 92 height 14
paste input "20451224311407"
type input "20451224311407"
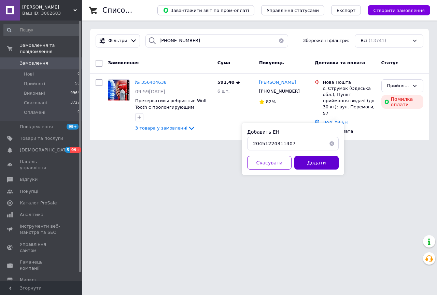
click at [326, 164] on button "Додати" at bounding box center [316, 163] width 44 height 14
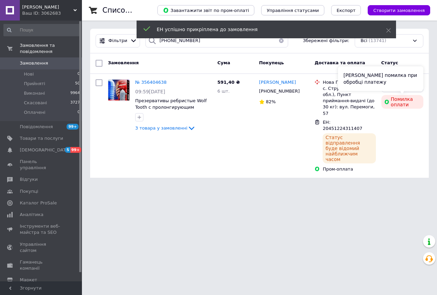
click at [412, 84] on div "Сталася помилка при обробці платежу" at bounding box center [380, 78] width 85 height 25
click at [413, 84] on icon at bounding box center [414, 85] width 5 height 5
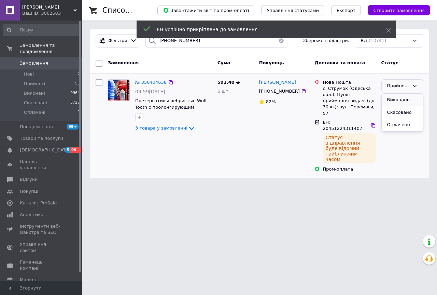
click at [394, 99] on li "Виконано" at bounding box center [402, 100] width 41 height 13
drag, startPoint x: 185, startPoint y: 43, endPoint x: 142, endPoint y: 28, distance: 45.0
click at [139, 36] on body "Чистий Дім Ваш ID: 3062683 Сайт Чистий Дім Кабінет покупця Перевірити стан сист…" at bounding box center [218, 93] width 437 height 186
paste input "67)3815643"
type input "380(67)3815643"
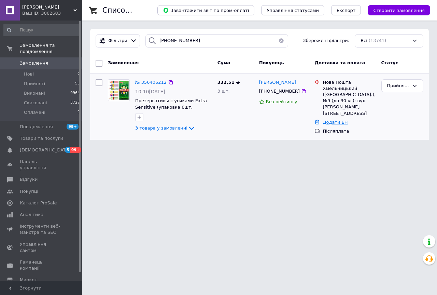
click at [340, 120] on link "Додати ЕН" at bounding box center [335, 122] width 25 height 5
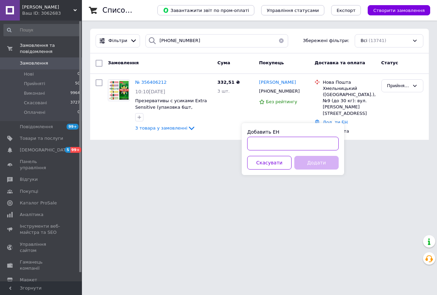
click at [324, 139] on input "Добавить ЕН" at bounding box center [293, 144] width 92 height 14
paste input "20451224313219"
type input "20451224313219"
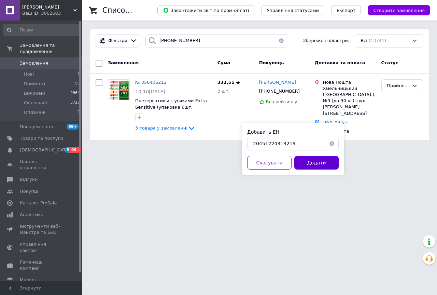
click at [329, 164] on button "Додати" at bounding box center [316, 163] width 44 height 14
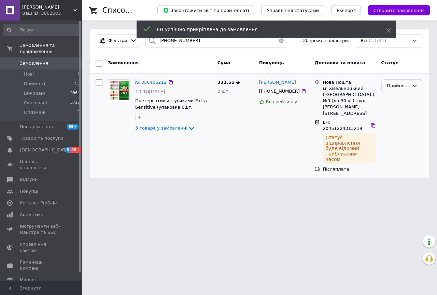
click at [408, 85] on div "Прийнято" at bounding box center [398, 85] width 22 height 7
click at [406, 98] on li "Виконано" at bounding box center [402, 100] width 41 height 13
drag, startPoint x: 142, startPoint y: 38, endPoint x: 115, endPoint y: 33, distance: 27.2
click at [114, 37] on div "Фільтри 380(67)3815643 Збережені фільтри: Всі (13741)" at bounding box center [259, 40] width 333 height 13
paste input "8)0702896"
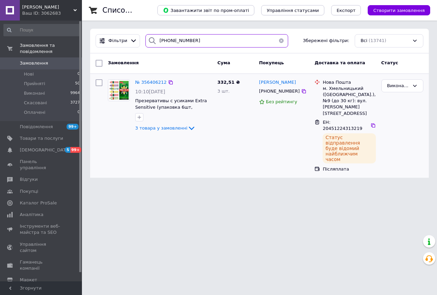
type input "380(68)0702896"
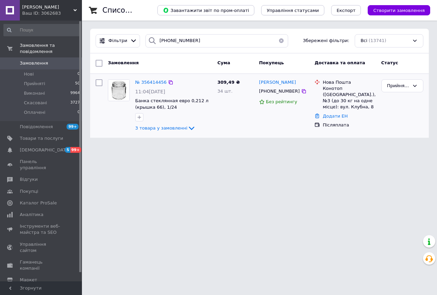
click at [335, 112] on div "Додати ЕН" at bounding box center [349, 116] width 56 height 9
click at [329, 113] on link "Додати ЕН" at bounding box center [335, 115] width 25 height 5
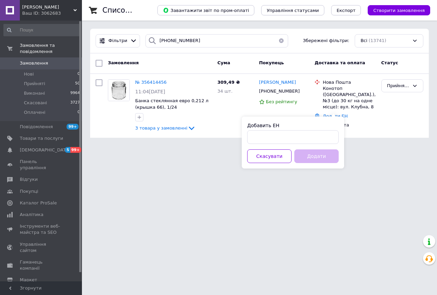
drag, startPoint x: 301, startPoint y: 147, endPoint x: 302, endPoint y: 141, distance: 6.3
click at [301, 147] on div "Добавить ЕН Скасувати Додати" at bounding box center [293, 142] width 102 height 52
click at [302, 138] on input "Добавить ЕН" at bounding box center [293, 137] width 92 height 14
paste input "20451224483319"
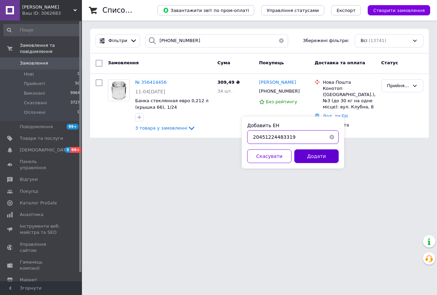
type input "20451224483319"
click at [326, 154] on button "Додати" at bounding box center [316, 156] width 44 height 14
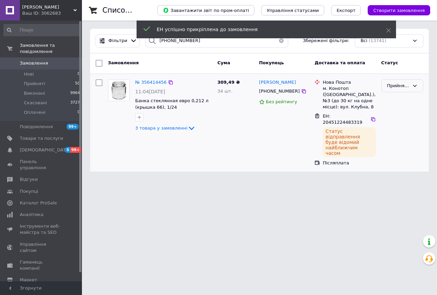
click at [408, 87] on div "Прийнято" at bounding box center [398, 85] width 22 height 7
click at [406, 98] on li "Виконано" at bounding box center [402, 100] width 41 height 13
drag, startPoint x: 193, startPoint y: 42, endPoint x: 91, endPoint y: 32, distance: 102.6
click at [92, 39] on div "Фільтри 380(68)0702896 Збережені фільтри: Всі (13741)" at bounding box center [259, 41] width 339 height 25
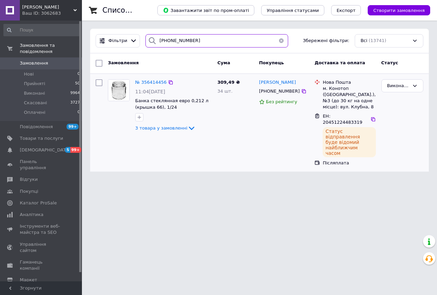
paste input "7)8882051"
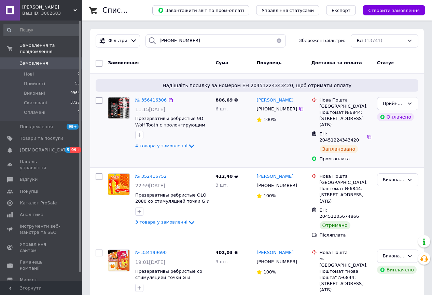
scroll to position [20, 0]
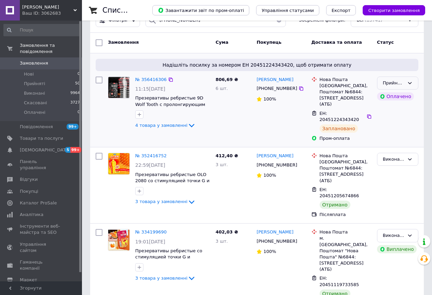
click at [412, 86] on div "Прийнято" at bounding box center [397, 82] width 41 height 13
click at [407, 96] on li "Виконано" at bounding box center [397, 97] width 41 height 13
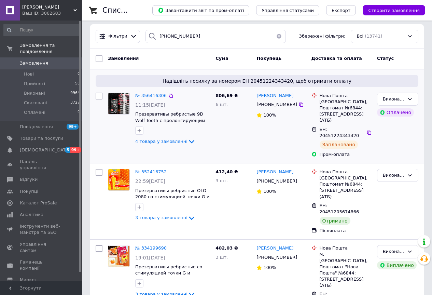
scroll to position [0, 0]
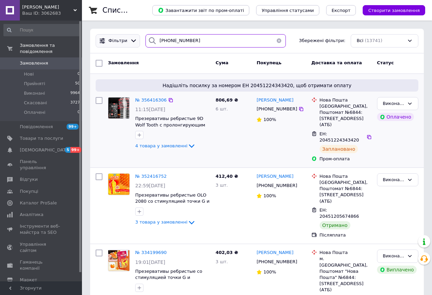
drag, startPoint x: 197, startPoint y: 38, endPoint x: 129, endPoint y: 42, distance: 67.7
click at [129, 42] on div "Фільтри 380(67)8882051 Збережені фільтри: Всі (13741)" at bounding box center [257, 40] width 328 height 13
paste input "95)1896912"
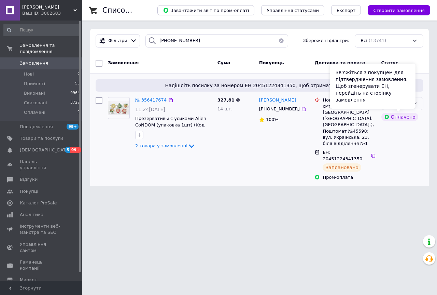
drag, startPoint x: 416, startPoint y: 103, endPoint x: 415, endPoint y: 108, distance: 5.5
click at [416, 103] on icon at bounding box center [414, 103] width 5 height 5
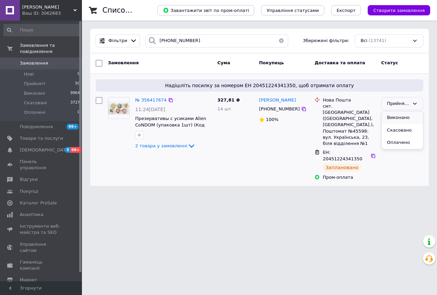
click at [409, 122] on li "Виконано" at bounding box center [402, 117] width 41 height 13
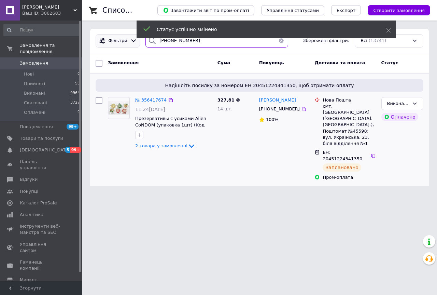
drag, startPoint x: 191, startPoint y: 41, endPoint x: 115, endPoint y: 41, distance: 75.5
click at [115, 41] on div "Фільтри 380(95)1896912 Збережені фільтри: Всі (13741)" at bounding box center [259, 40] width 333 height 13
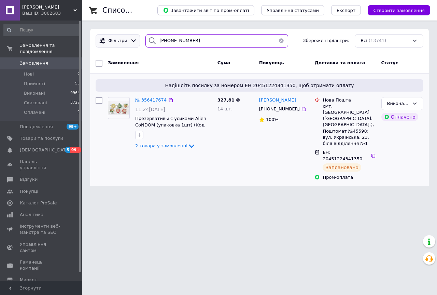
paste input "50)8108075"
type input "380(50)8108075"
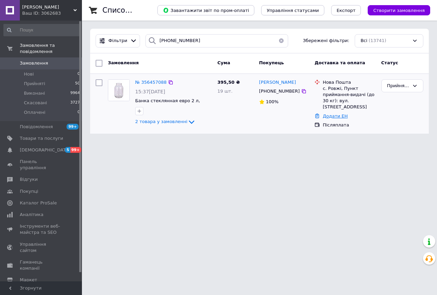
click at [338, 113] on link "Додати ЕН" at bounding box center [335, 115] width 25 height 5
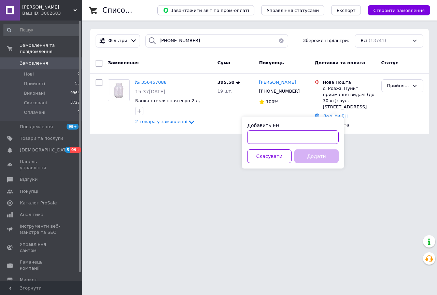
click at [319, 133] on input "Добавить ЕН" at bounding box center [293, 137] width 92 height 14
paste input "20451224484503"
type input "20451224484503"
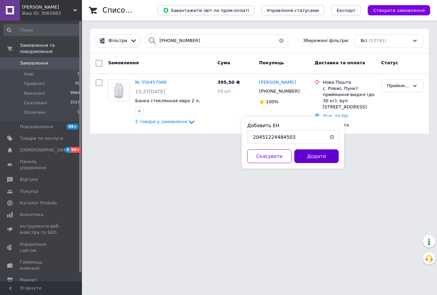
click at [324, 157] on button "Додати" at bounding box center [316, 156] width 44 height 14
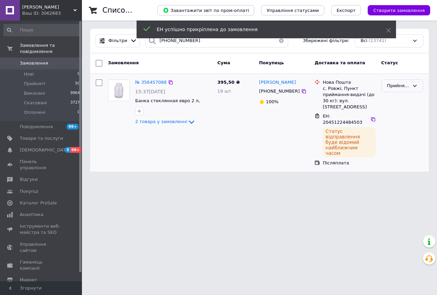
click at [408, 84] on div "Прийнято" at bounding box center [398, 85] width 22 height 7
click at [407, 100] on li "Виконано" at bounding box center [402, 100] width 41 height 13
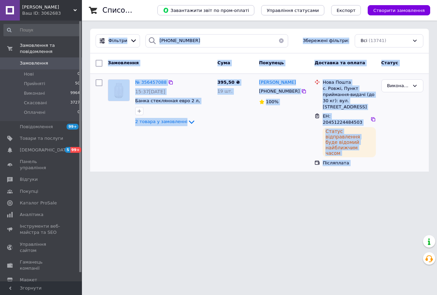
drag, startPoint x: 139, startPoint y: 37, endPoint x: 103, endPoint y: 31, distance: 36.7
click at [103, 31] on body "Чистий Дім Ваш ID: 3062683 Сайт Чистий Дім Кабінет покупця Перевірити стан сист…" at bounding box center [218, 90] width 437 height 180
click at [197, 42] on input "380(50)8108075" at bounding box center [216, 40] width 143 height 13
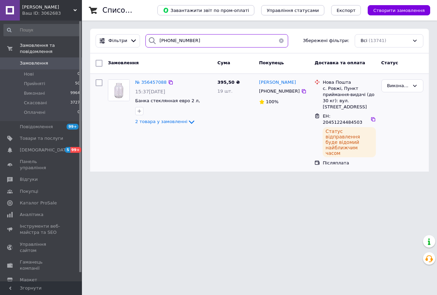
drag, startPoint x: 200, startPoint y: 42, endPoint x: 148, endPoint y: 40, distance: 52.3
click at [148, 40] on div "380(50)8108075" at bounding box center [216, 40] width 143 height 13
paste input "96)9372023"
type input "380(96)9372023"
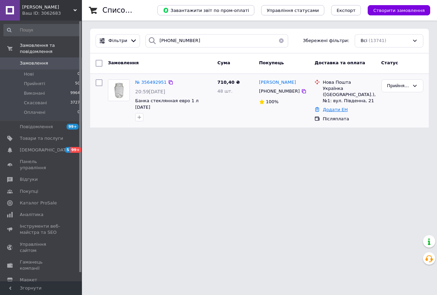
drag, startPoint x: 342, startPoint y: 103, endPoint x: 342, endPoint y: 109, distance: 5.2
click at [342, 107] on link "Додати ЕН" at bounding box center [335, 109] width 25 height 5
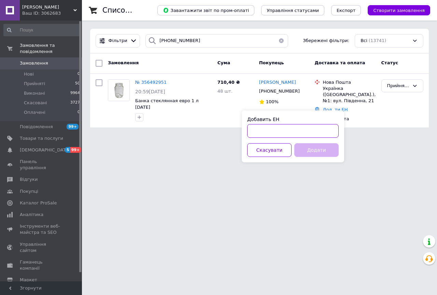
click at [317, 128] on input "Добавить ЕН" at bounding box center [293, 131] width 92 height 14
paste input "20451224515003"
type input "20451224515003"
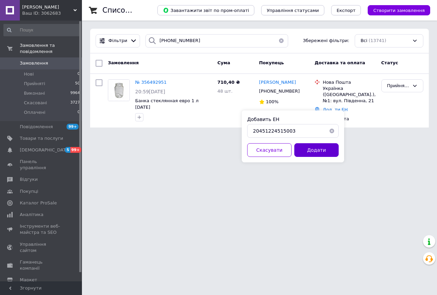
click at [319, 148] on button "Додати" at bounding box center [316, 150] width 44 height 14
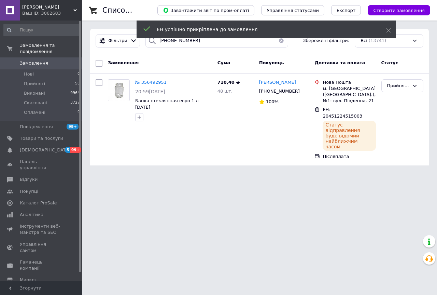
click at [413, 85] on icon at bounding box center [414, 85] width 5 height 5
click at [409, 99] on li "Виконано" at bounding box center [402, 100] width 41 height 13
drag, startPoint x: 195, startPoint y: 42, endPoint x: 98, endPoint y: 43, distance: 97.0
click at [98, 43] on div "Фільтри 380(96)9372023 Збережені фільтри: Всі (13741)" at bounding box center [259, 40] width 333 height 13
paste input "918100"
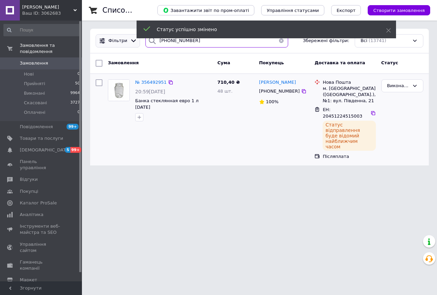
type input "380(96)9918100"
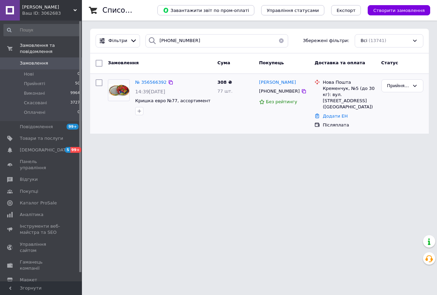
drag, startPoint x: 331, startPoint y: 106, endPoint x: 331, endPoint y: 110, distance: 3.4
click at [331, 113] on link "Додати ЕН" at bounding box center [335, 115] width 25 height 5
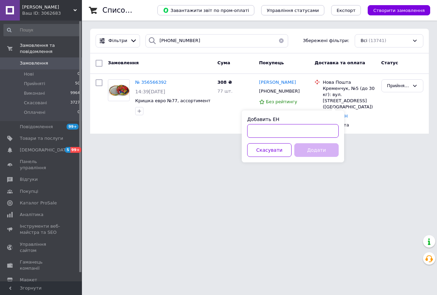
click at [314, 126] on input "Добавить ЕН" at bounding box center [293, 131] width 92 height 14
paste input "20451224508860"
type input "20451224508860"
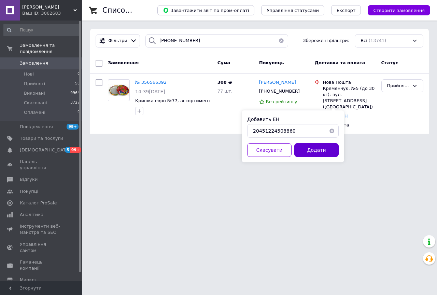
click at [329, 147] on button "Додати" at bounding box center [316, 150] width 44 height 14
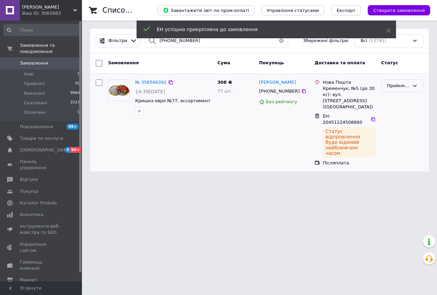
click at [414, 85] on icon at bounding box center [414, 85] width 5 height 5
click at [412, 95] on li "Виконано" at bounding box center [402, 100] width 41 height 13
drag, startPoint x: 200, startPoint y: 43, endPoint x: 145, endPoint y: 42, distance: 55.0
click at [145, 42] on div "380(96)9918100" at bounding box center [216, 40] width 143 height 13
paste input "8)7475739"
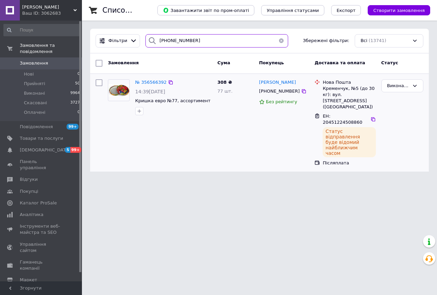
type input "380(98)7475739"
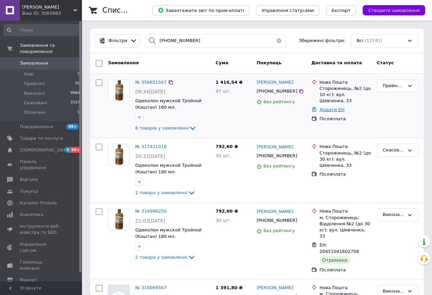
click at [327, 107] on link "Додати ЕН" at bounding box center [332, 109] width 25 height 5
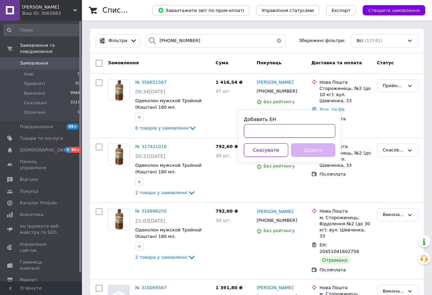
click at [303, 131] on input "Добавить ЕН" at bounding box center [290, 131] width 92 height 14
paste input "20451224510635"
type input "20451224510635"
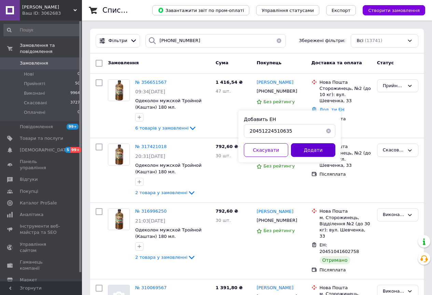
click at [314, 150] on button "Додати" at bounding box center [313, 150] width 44 height 14
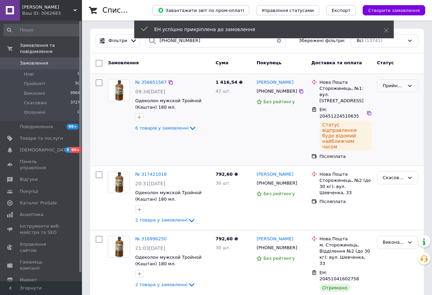
click at [402, 86] on div "Прийнято" at bounding box center [394, 85] width 22 height 7
click at [398, 97] on li "Виконано" at bounding box center [397, 100] width 41 height 13
drag, startPoint x: 192, startPoint y: 44, endPoint x: 96, endPoint y: 34, distance: 96.4
click at [96, 34] on div "Фільтри 380(98)7475739 Збережені фільтри: Всі (13741)" at bounding box center [257, 40] width 328 height 13
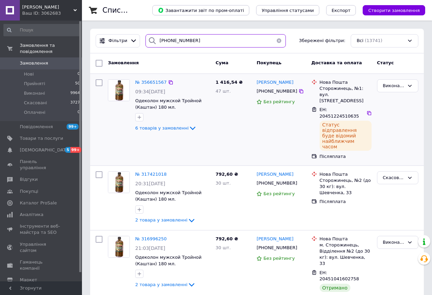
paste input "68)526172"
type input "380(68)5261729"
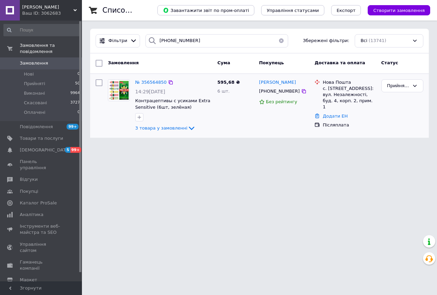
drag, startPoint x: 328, startPoint y: 113, endPoint x: 332, endPoint y: 112, distance: 4.2
click at [328, 113] on div "Додати ЕН" at bounding box center [349, 116] width 56 height 9
click at [332, 113] on link "Додати ЕН" at bounding box center [335, 115] width 25 height 5
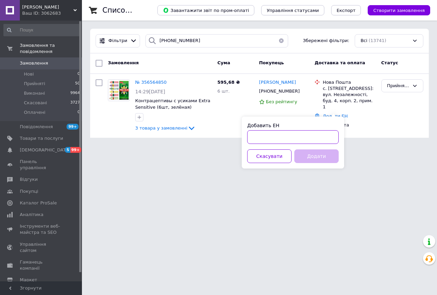
click at [308, 136] on input "Добавить ЕН" at bounding box center [293, 137] width 92 height 14
paste input "20451224147942"
type input "20451224147942"
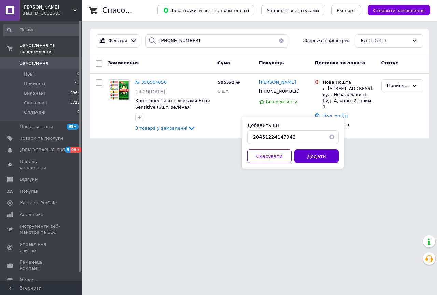
click at [332, 154] on button "Додати" at bounding box center [316, 156] width 44 height 14
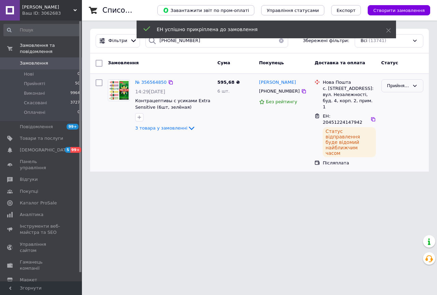
click at [406, 88] on div "Прийнято" at bounding box center [398, 85] width 22 height 7
click at [406, 99] on li "Виконано" at bounding box center [402, 100] width 41 height 13
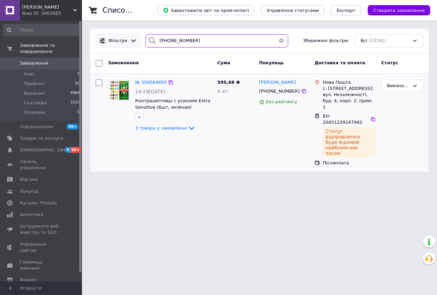
drag, startPoint x: 188, startPoint y: 43, endPoint x: 129, endPoint y: 36, distance: 58.9
click at [130, 36] on div "Фільтри 380(68)5261729 Збережені фільтри: Всі (13741)" at bounding box center [259, 40] width 333 height 13
paste input "98)0118998"
type input "380(98)0118998"
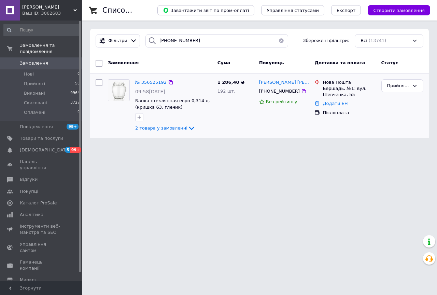
drag, startPoint x: 336, startPoint y: 103, endPoint x: 337, endPoint y: 108, distance: 5.0
click at [336, 103] on link "Додати ЕН" at bounding box center [335, 103] width 25 height 5
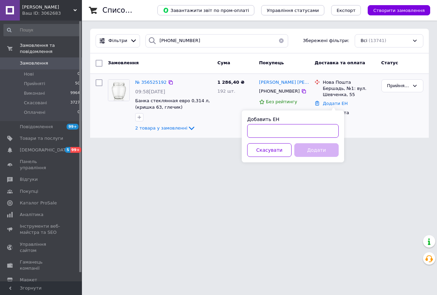
click at [323, 135] on input "Добавить ЕН" at bounding box center [293, 131] width 92 height 14
paste input "20451224673762"
type input "20451224673762"
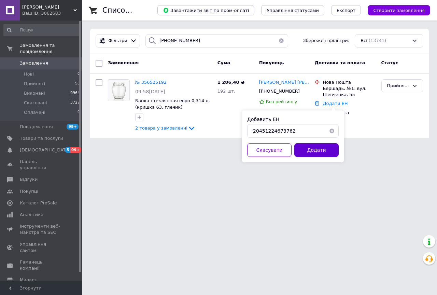
click at [319, 153] on button "Додати" at bounding box center [316, 150] width 44 height 14
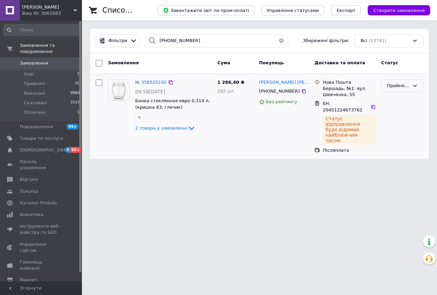
click at [406, 88] on div "Прийнято" at bounding box center [398, 85] width 22 height 7
click at [406, 102] on li "Виконано" at bounding box center [402, 100] width 41 height 13
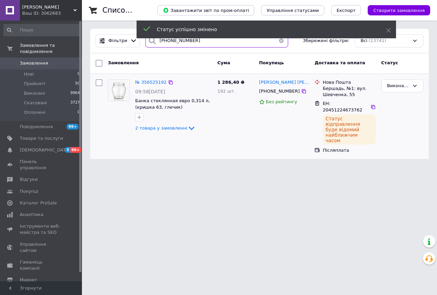
drag, startPoint x: 191, startPoint y: 45, endPoint x: 102, endPoint y: 26, distance: 90.2
click at [102, 39] on div "Фільтри 380(98)0118998 Збережені фільтри: Всі (13741)" at bounding box center [259, 40] width 333 height 13
paste input "7)3764516"
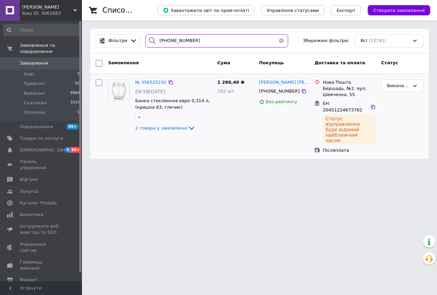
type input "380(97)3764516"
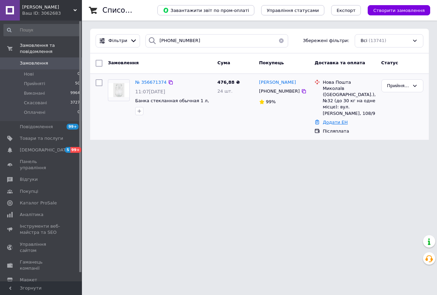
drag, startPoint x: 334, startPoint y: 111, endPoint x: 334, endPoint y: 115, distance: 4.4
click at [334, 112] on ul "Нова Пошта Миколаїв (Миколаївська обл.), №32 (до 30 кг на одне місце): вул. Іго…" at bounding box center [345, 107] width 61 height 58
click at [334, 120] on link "Додати ЕН" at bounding box center [335, 122] width 25 height 5
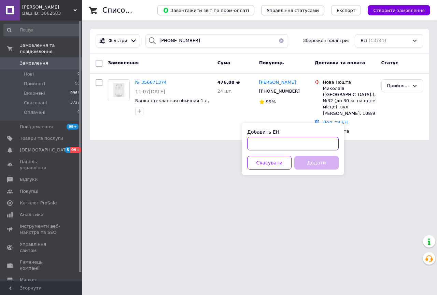
click at [292, 147] on input "Добавить ЕН" at bounding box center [293, 144] width 92 height 14
paste input "20451224674581"
type input "20451224674581"
click at [322, 159] on button "Додати" at bounding box center [316, 163] width 44 height 14
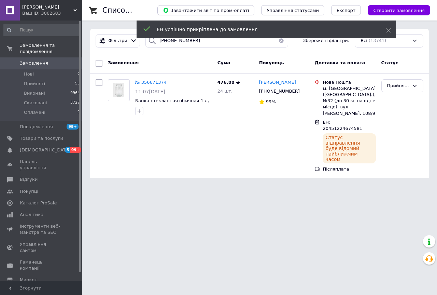
click at [406, 86] on div "Прийнято" at bounding box center [398, 85] width 22 height 7
click at [399, 102] on li "Виконано" at bounding box center [402, 100] width 41 height 13
drag, startPoint x: 193, startPoint y: 45, endPoint x: 100, endPoint y: 42, distance: 93.3
click at [97, 44] on div "Фільтри 380(97)3764516 Збережені фільтри: Всі (13741)" at bounding box center [259, 40] width 333 height 13
paste input "3)7621649"
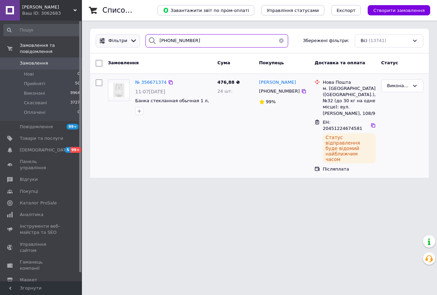
type input "380(93)7621649"
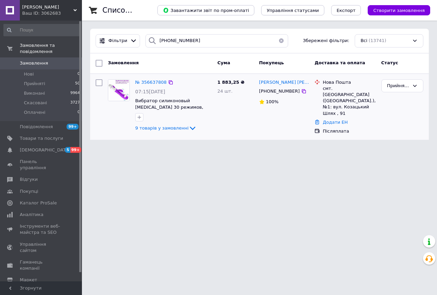
click at [334, 120] on link "Додати ЕН" at bounding box center [335, 122] width 25 height 5
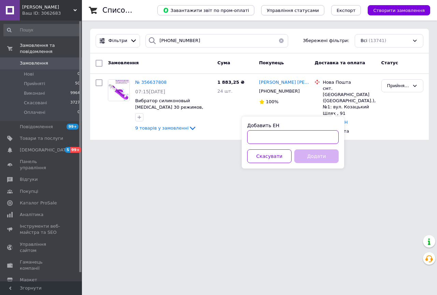
click at [322, 137] on input "Добавить ЕН" at bounding box center [293, 137] width 92 height 14
paste input "20451224324839"
type input "20451224324839"
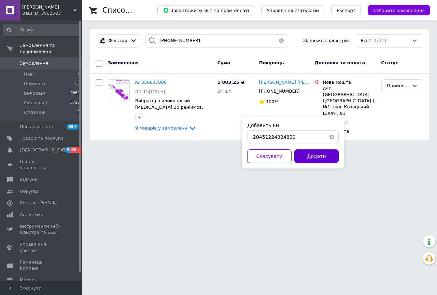
click at [321, 156] on button "Додати" at bounding box center [316, 156] width 44 height 14
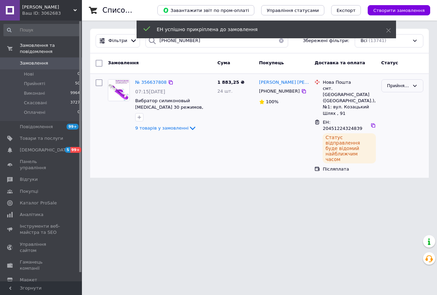
click at [400, 88] on div "Прийнято" at bounding box center [398, 85] width 22 height 7
click at [401, 97] on li "Виконано" at bounding box center [402, 100] width 41 height 13
drag, startPoint x: 203, startPoint y: 45, endPoint x: 107, endPoint y: 37, distance: 96.0
click at [108, 37] on div "Фільтри 380(93)7621649 Збережені фільтри: Всі (13741)" at bounding box center [259, 40] width 333 height 13
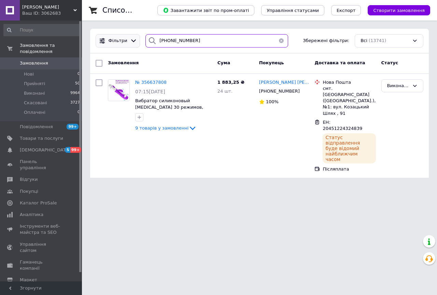
paste input "67)5467026"
type input "380(67)5467026"
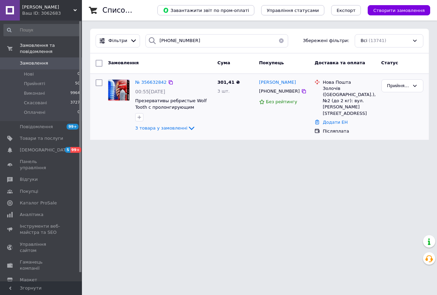
click at [337, 120] on link "Додати ЕН" at bounding box center [335, 122] width 25 height 5
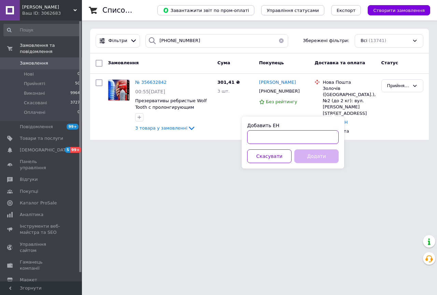
click at [294, 137] on input "Добавить ЕН" at bounding box center [293, 137] width 92 height 14
paste input "20451224323323"
type input "20451224323323"
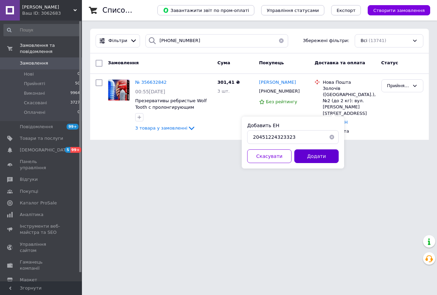
click at [318, 163] on div "Добавить ЕН 20451224323323 Скасувати Додати" at bounding box center [293, 142] width 102 height 52
click at [319, 161] on button "Додати" at bounding box center [316, 156] width 44 height 14
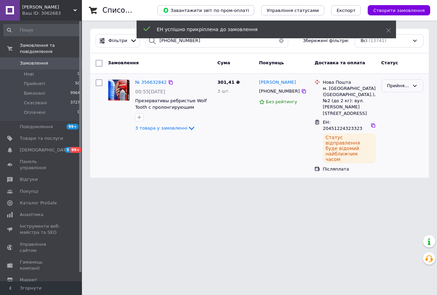
click at [414, 88] on div "Прийнято" at bounding box center [402, 85] width 42 height 13
click at [410, 95] on li "Виконано" at bounding box center [402, 100] width 41 height 13
drag, startPoint x: 199, startPoint y: 44, endPoint x: 132, endPoint y: 40, distance: 67.8
click at [132, 40] on div "Фільтри 380(67)5467026 Збережені фільтри: Всі (13741)" at bounding box center [259, 40] width 333 height 13
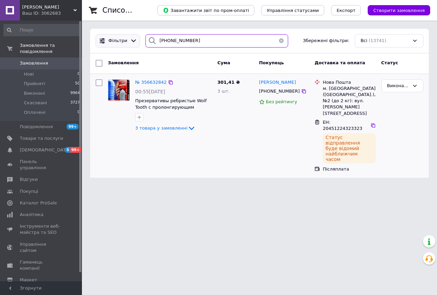
paste input "99)6779021"
type input "380(99)6779021"
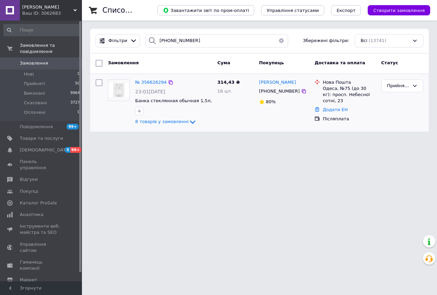
drag, startPoint x: 340, startPoint y: 103, endPoint x: 339, endPoint y: 109, distance: 5.1
click at [340, 107] on link "Додати ЕН" at bounding box center [335, 109] width 25 height 5
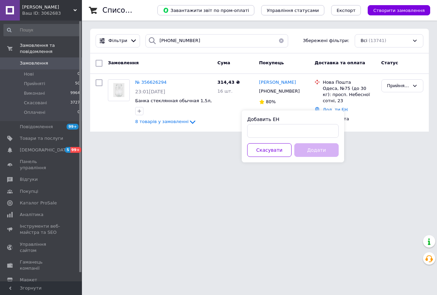
click at [314, 138] on div "Добавить ЕН Скасувати Додати" at bounding box center [293, 136] width 102 height 52
click at [315, 132] on input "Добавить ЕН" at bounding box center [293, 131] width 92 height 14
paste input "20451224672247"
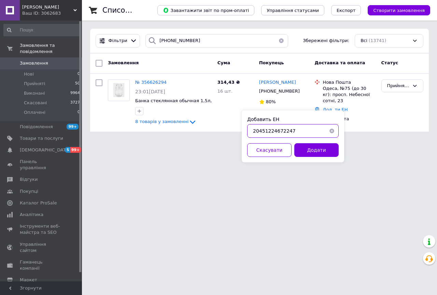
type input "20451224672247"
click at [324, 159] on div "Добавить ЕН 20451224672247 Скасувати Додати" at bounding box center [293, 136] width 102 height 52
click at [325, 151] on button "Додати" at bounding box center [316, 150] width 44 height 14
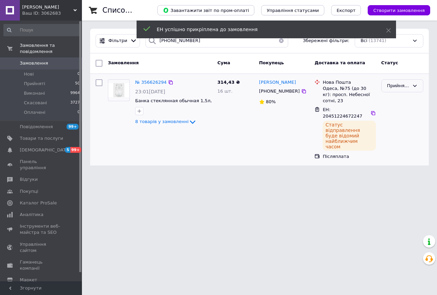
click at [401, 86] on div "Прийнято" at bounding box center [398, 85] width 22 height 7
click at [400, 98] on li "Виконано" at bounding box center [402, 100] width 41 height 13
drag, startPoint x: 156, startPoint y: 39, endPoint x: 111, endPoint y: 39, distance: 44.7
click at [111, 39] on div "Фільтри 380(99)6779021 Збережені фільтри: Всі (13741)" at bounding box center [259, 40] width 333 height 13
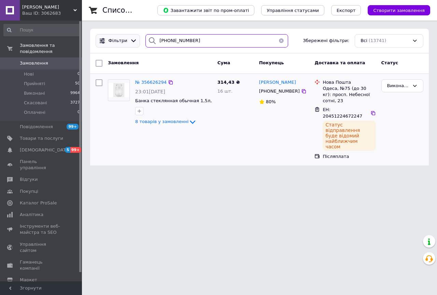
paste input "67)573875"
type input "380(67)5738751"
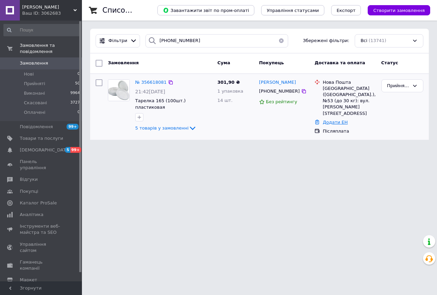
drag, startPoint x: 330, startPoint y: 111, endPoint x: 332, endPoint y: 117, distance: 6.7
click at [331, 114] on ul "Нова Пошта Львів (Львівська обл.), №53 (до 30 кг): вул. Богдана Хмельницького, …" at bounding box center [345, 107] width 61 height 58
click at [332, 120] on link "Додати ЕН" at bounding box center [335, 122] width 25 height 5
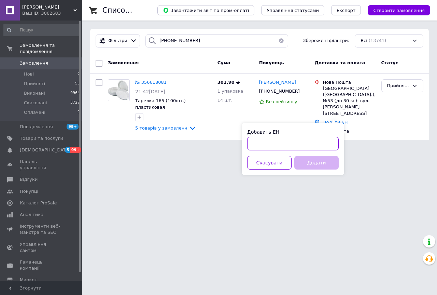
click at [310, 143] on input "Добавить ЕН" at bounding box center [293, 144] width 92 height 14
paste input "20451224674035"
type input "20451224674035"
click at [311, 160] on button "Додати" at bounding box center [316, 163] width 44 height 14
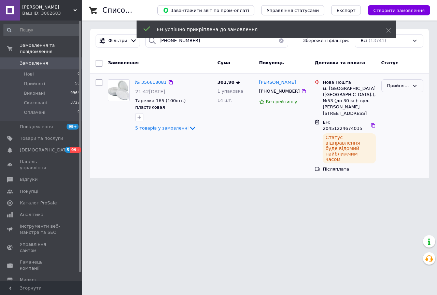
click at [409, 87] on div "Прийнято" at bounding box center [398, 85] width 22 height 7
click at [406, 100] on li "Виконано" at bounding box center [402, 100] width 41 height 13
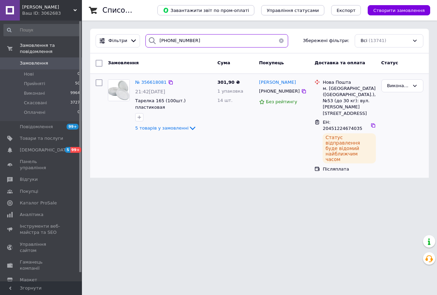
drag, startPoint x: 184, startPoint y: 37, endPoint x: 140, endPoint y: 40, distance: 44.2
click at [140, 40] on div "Фільтри 380(67)5738751 Збережені фільтри: Всі (13741)" at bounding box center [259, 41] width 339 height 25
paste input "99)677902"
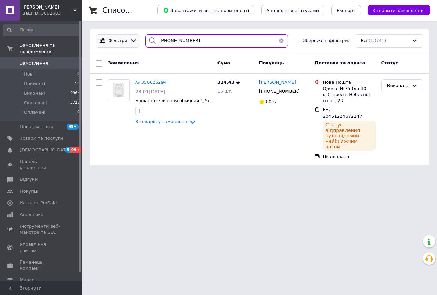
drag, startPoint x: 171, startPoint y: 45, endPoint x: 127, endPoint y: 39, distance: 43.7
click at [127, 39] on div "Фільтри 380(99)6779021 Збережені фільтри: Всі (13741)" at bounding box center [259, 40] width 333 height 13
paste input "67)573875"
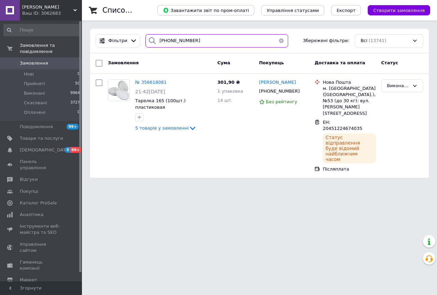
drag, startPoint x: 196, startPoint y: 44, endPoint x: 134, endPoint y: 32, distance: 62.6
click at [134, 32] on div "Фільтри 380(67)5738751 Збережені фільтри: Всі (13741)" at bounding box center [259, 41] width 339 height 25
paste input "97)0465150"
type input "380(97)0465150"
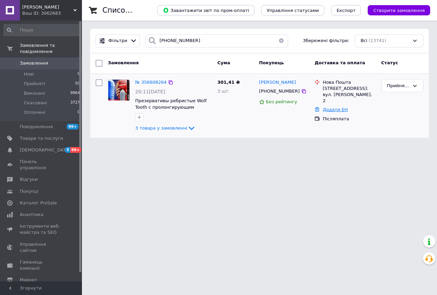
click at [334, 107] on link "Додати ЕН" at bounding box center [335, 109] width 25 height 5
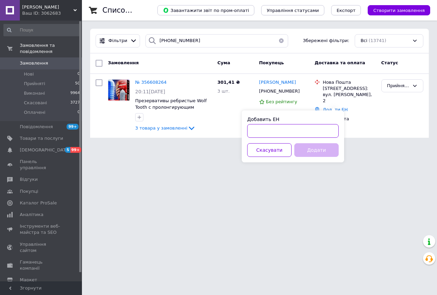
click at [320, 124] on input "Добавить ЕН" at bounding box center [293, 131] width 92 height 14
paste input "20451224321565"
type input "20451224321565"
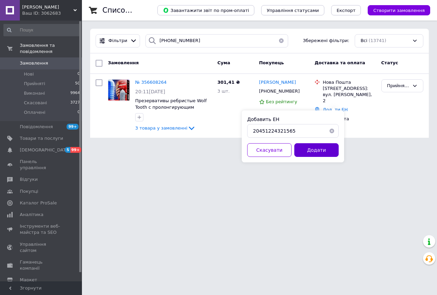
click at [316, 144] on button "Додати" at bounding box center [316, 150] width 44 height 14
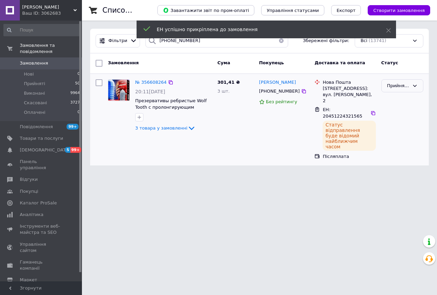
click at [410, 85] on div "Прийнято" at bounding box center [402, 85] width 42 height 13
click at [403, 98] on li "Виконано" at bounding box center [402, 100] width 41 height 13
drag, startPoint x: 175, startPoint y: 44, endPoint x: 93, endPoint y: 43, distance: 82.0
click at [93, 44] on div "Фільтри 380(97)0465150 Збережені фільтри: Всі (13741)" at bounding box center [259, 40] width 333 height 13
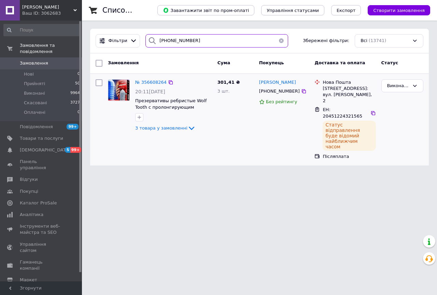
paste input "50)4700415"
type input "380(50)4700415"
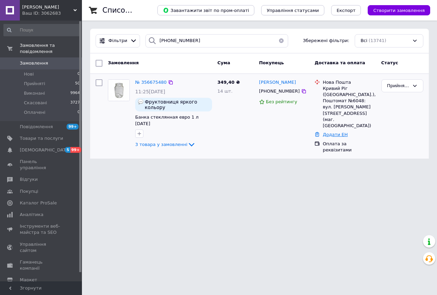
click at [336, 132] on link "Додати ЕН" at bounding box center [335, 134] width 25 height 5
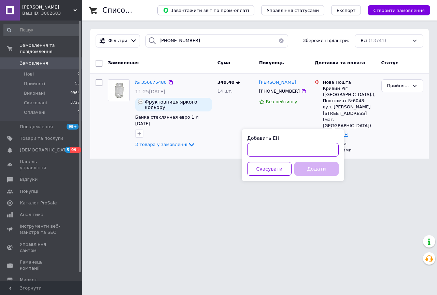
click at [311, 151] on input "Добавить ЕН" at bounding box center [293, 150] width 92 height 14
paste input "20451224712830"
type input "20451224712830"
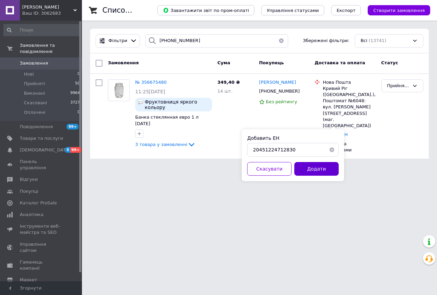
click at [309, 169] on button "Додати" at bounding box center [316, 169] width 44 height 14
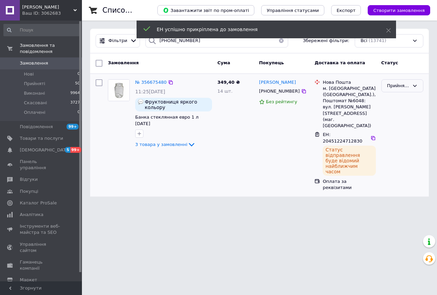
click at [417, 88] on icon at bounding box center [414, 85] width 5 height 5
click at [412, 98] on li "Виконано" at bounding box center [402, 100] width 41 height 13
drag, startPoint x: 198, startPoint y: 43, endPoint x: 127, endPoint y: 33, distance: 71.1
click at [127, 33] on div "Фільтри 380(50)4700415 Збережені фільтри: Всі (13741)" at bounding box center [259, 41] width 339 height 25
paste input "96)8154908"
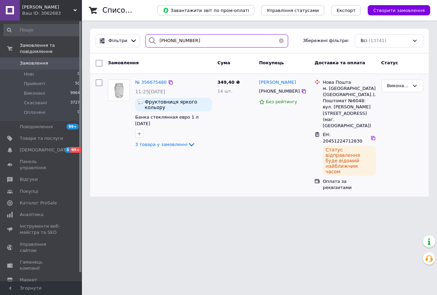
type input "380(96)8154908"
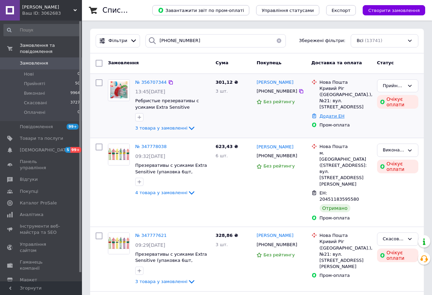
click at [327, 115] on link "Додати ЕН" at bounding box center [332, 115] width 25 height 5
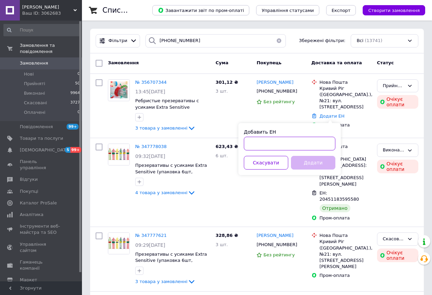
click at [304, 143] on input "Добавить ЕН" at bounding box center [290, 144] width 92 height 14
paste input "20451224500817"
type input "20451224500817"
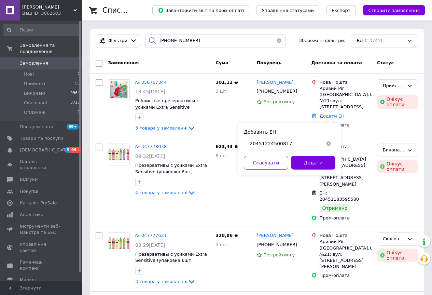
click at [308, 155] on div "Добавить ЕН 20451224500817 Скасувати Додати" at bounding box center [289, 149] width 102 height 52
click at [309, 162] on button "Додати" at bounding box center [313, 163] width 44 height 14
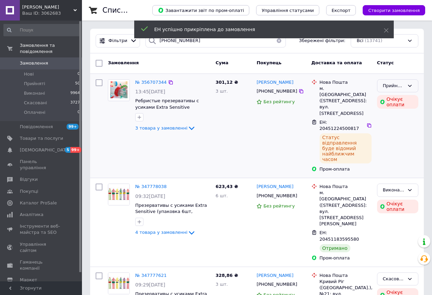
click at [411, 83] on icon at bounding box center [409, 85] width 5 height 5
click at [405, 99] on li "Виконано" at bounding box center [397, 100] width 41 height 13
drag, startPoint x: 193, startPoint y: 45, endPoint x: 125, endPoint y: 44, distance: 68.0
click at [125, 44] on div "Фільтри 380(96)8154908 Збережені фільтри: Всі (13741)" at bounding box center [257, 40] width 328 height 13
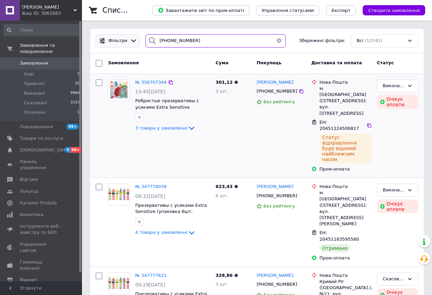
paste input "3178533"
type input "380(96)3178533"
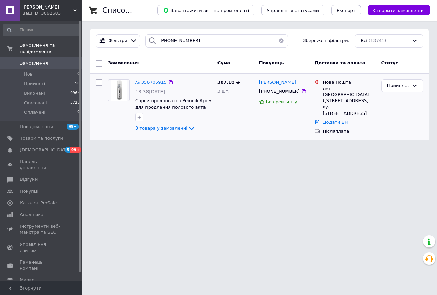
click at [335, 120] on link "Додати ЕН" at bounding box center [335, 122] width 25 height 5
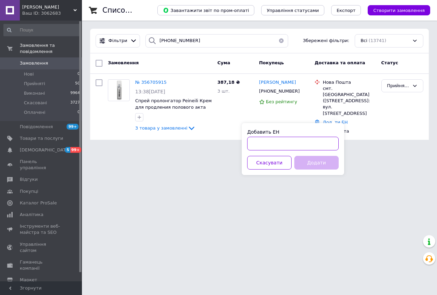
click at [324, 139] on input "Добавить ЕН" at bounding box center [293, 144] width 92 height 14
paste input "20451224319779"
type input "20451224319779"
click at [317, 165] on button "Додати" at bounding box center [316, 163] width 44 height 14
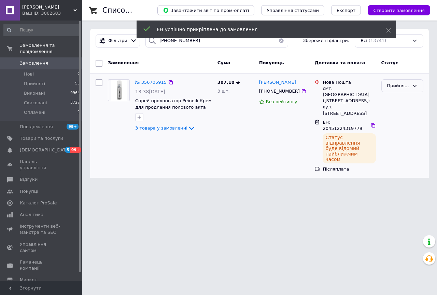
click at [408, 86] on div "Прийнято" at bounding box center [398, 85] width 22 height 7
click at [408, 100] on li "Виконано" at bounding box center [402, 100] width 41 height 13
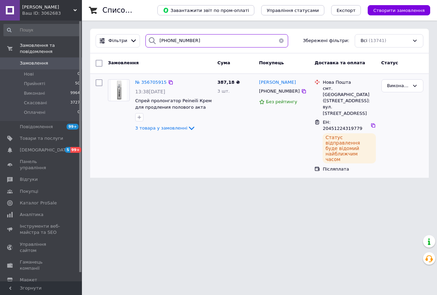
drag, startPoint x: 177, startPoint y: 41, endPoint x: 146, endPoint y: 39, distance: 31.5
click at [147, 40] on div "380(96)3178533" at bounding box center [216, 40] width 143 height 13
paste input "9382192"
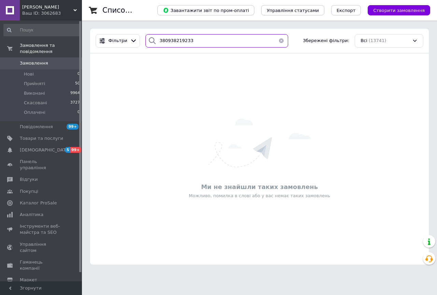
drag, startPoint x: 190, startPoint y: 41, endPoint x: 151, endPoint y: 38, distance: 38.8
click at [151, 38] on div "380938219233" at bounding box center [216, 40] width 143 height 13
paste input "(97)8389232"
type input "380(97)8389232"
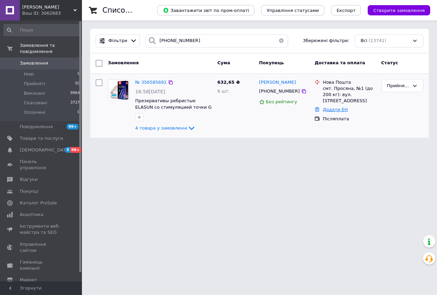
drag, startPoint x: 340, startPoint y: 100, endPoint x: 334, endPoint y: 103, distance: 6.6
click at [340, 105] on div "Додати ЕН" at bounding box center [349, 109] width 56 height 9
click at [334, 107] on link "Додати ЕН" at bounding box center [335, 109] width 25 height 5
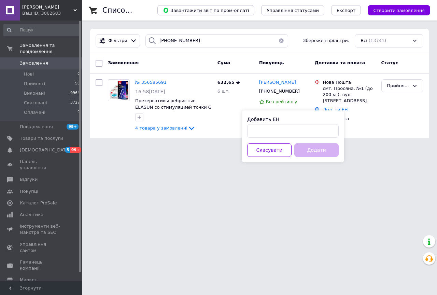
click at [306, 123] on div "Добавить ЕН" at bounding box center [293, 127] width 92 height 22
click at [306, 126] on input "Добавить ЕН" at bounding box center [293, 131] width 92 height 14
paste input "20451224459851"
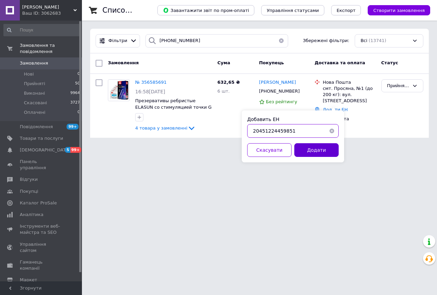
type input "20451224459851"
click at [326, 151] on button "Додати" at bounding box center [316, 150] width 44 height 14
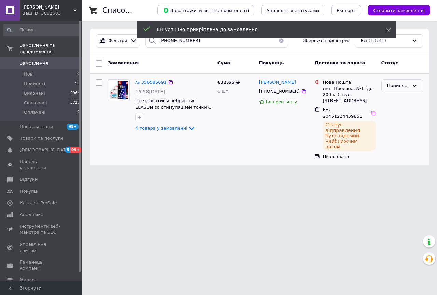
click at [404, 87] on div "Прийнято" at bounding box center [398, 85] width 22 height 7
click at [404, 98] on li "Виконано" at bounding box center [402, 100] width 41 height 13
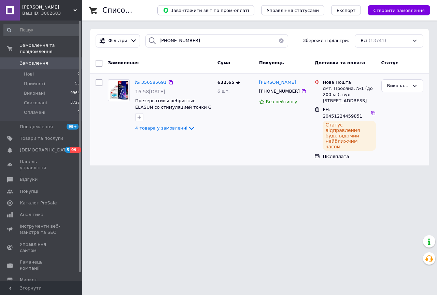
click at [80, 14] on div "Ваш ID: 3062683" at bounding box center [52, 13] width 60 height 6
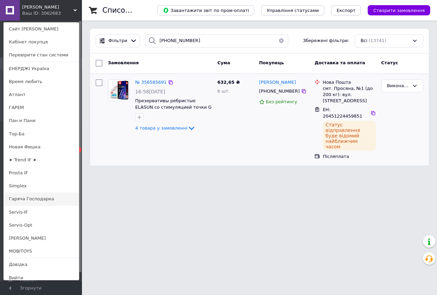
click at [31, 194] on link "Гаряча Господарка" at bounding box center [41, 198] width 75 height 13
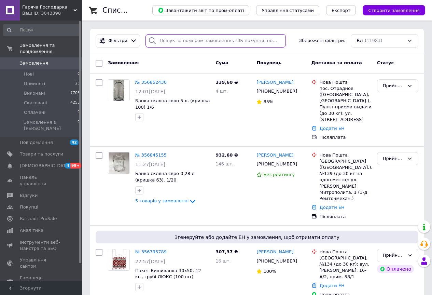
click at [180, 39] on input "search" at bounding box center [215, 40] width 140 height 13
paste input "[PHONE_NUMBER]"
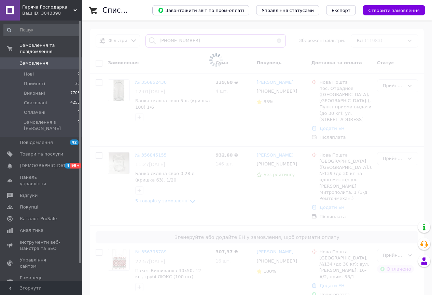
type input "[PHONE_NUMBER]"
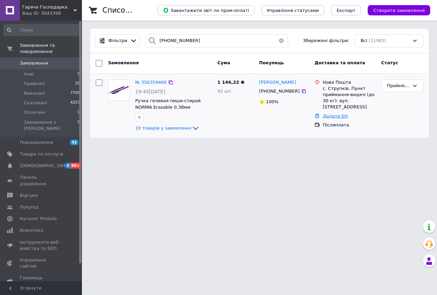
click at [336, 113] on link "Додати ЕН" at bounding box center [335, 115] width 25 height 5
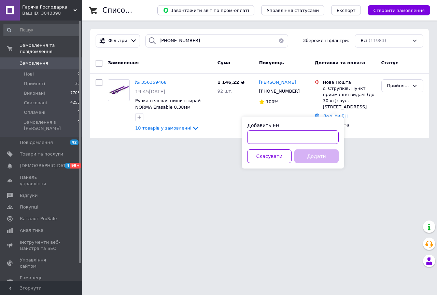
click at [307, 136] on input "Добавить ЕН" at bounding box center [293, 137] width 92 height 14
paste input "20451224492782"
type input "20451224492782"
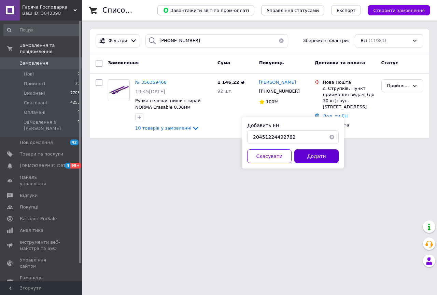
click at [317, 163] on button "Додати" at bounding box center [316, 156] width 44 height 14
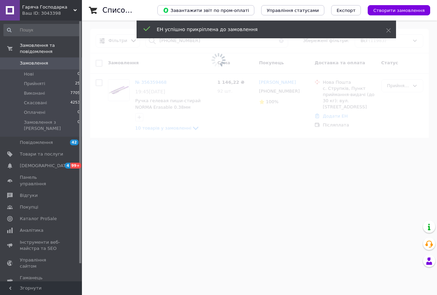
click at [406, 83] on div "Прийнято" at bounding box center [398, 85] width 22 height 7
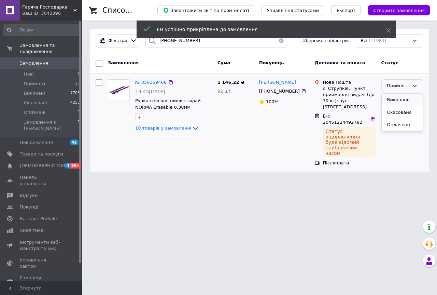
click at [402, 98] on li "Виконано" at bounding box center [402, 100] width 41 height 13
drag, startPoint x: 192, startPoint y: 45, endPoint x: 134, endPoint y: 46, distance: 58.4
click at [134, 46] on div "Фільтри [PHONE_NUMBER] Збережені фільтри: Всі (11983)" at bounding box center [259, 40] width 333 height 13
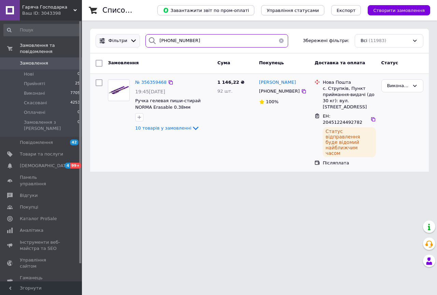
paste input "68)235362"
type input "[PHONE_NUMBER]"
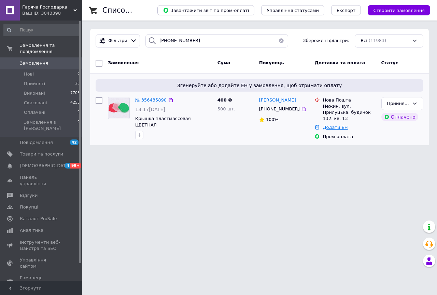
click at [332, 123] on div "Додати ЕН" at bounding box center [349, 127] width 56 height 9
click at [330, 125] on link "Додати ЕН" at bounding box center [335, 127] width 25 height 5
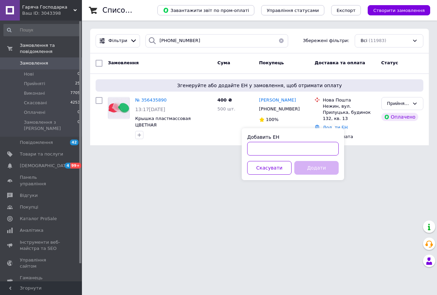
click at [306, 147] on input "Добавить ЕН" at bounding box center [293, 149] width 92 height 14
paste input "20451224494575"
type input "20451224494575"
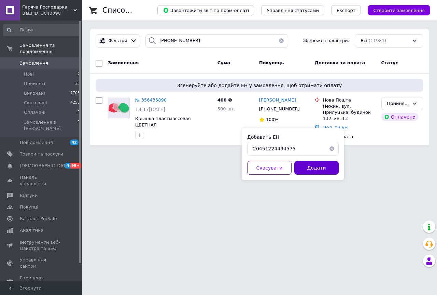
click at [319, 168] on button "Додати" at bounding box center [316, 168] width 44 height 14
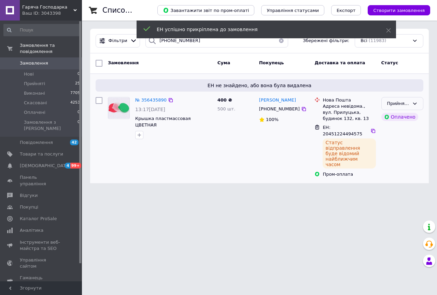
click at [419, 101] on div "Прийнято" at bounding box center [402, 103] width 42 height 13
click at [404, 117] on li "Виконано" at bounding box center [402, 117] width 41 height 13
drag, startPoint x: 206, startPoint y: 41, endPoint x: 124, endPoint y: 43, distance: 82.0
click at [124, 43] on div "Фільтри [PHONE_NUMBER] Збережені фільтри: Всі (11983)" at bounding box center [259, 40] width 333 height 13
paste input "3)4933304"
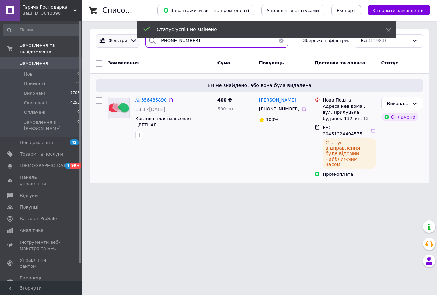
type input "[PHONE_NUMBER]"
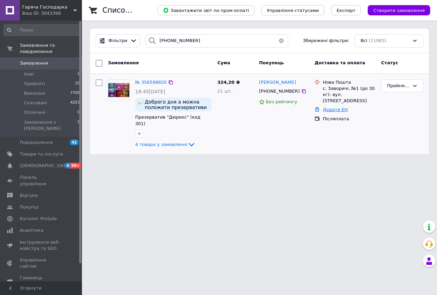
drag, startPoint x: 325, startPoint y: 103, endPoint x: 324, endPoint y: 109, distance: 5.5
click at [325, 107] on link "Додати ЕН" at bounding box center [335, 109] width 25 height 5
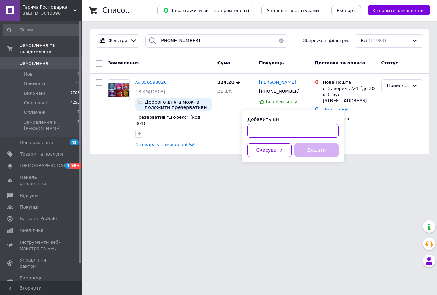
click at [318, 124] on input "Добавить ЕН" at bounding box center [293, 131] width 92 height 14
paste input "20451224140092"
type input "20451224140092"
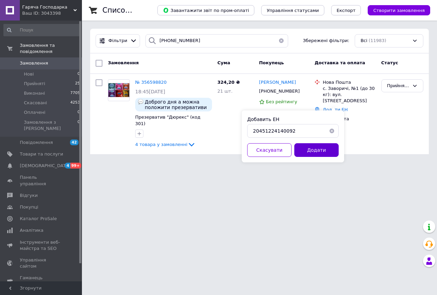
click at [317, 149] on button "Додати" at bounding box center [316, 150] width 44 height 14
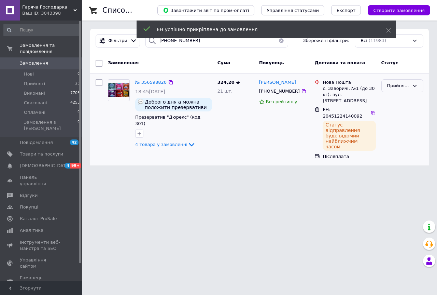
click at [399, 85] on div "Прийнято" at bounding box center [398, 85] width 22 height 7
click at [399, 100] on li "Виконано" at bounding box center [402, 100] width 41 height 13
drag, startPoint x: 203, startPoint y: 46, endPoint x: 124, endPoint y: 45, distance: 79.6
click at [124, 45] on div "Фільтри [PHONE_NUMBER] Збережені фільтри: Всі (11983)" at bounding box center [259, 40] width 333 height 13
paste input "7)4943466"
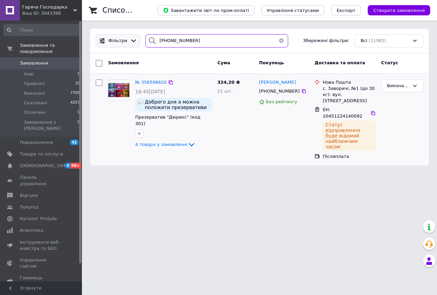
type input "[PHONE_NUMBER]"
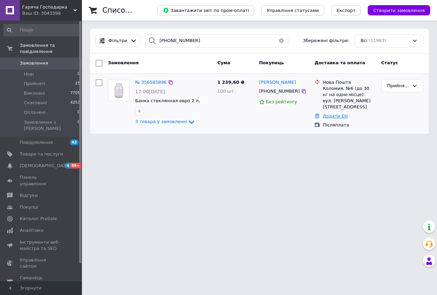
click at [331, 113] on link "Додати ЕН" at bounding box center [335, 115] width 25 height 5
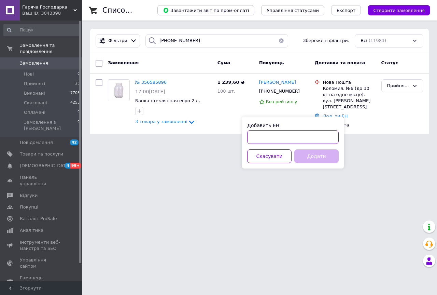
click at [300, 133] on input "Добавить ЕН" at bounding box center [293, 137] width 92 height 14
paste input "20451224506259"
type input "20451224506259"
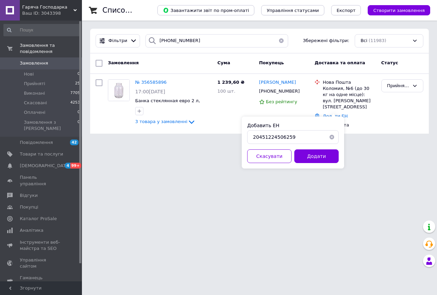
click at [312, 144] on div "Добавить ЕН 20451224506259 Скасувати Додати" at bounding box center [293, 142] width 102 height 52
click at [311, 153] on button "Додати" at bounding box center [316, 156] width 44 height 14
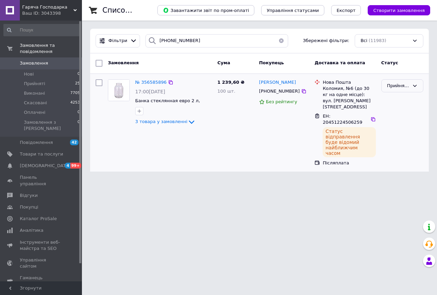
click at [400, 82] on div "Прийнято" at bounding box center [398, 85] width 22 height 7
click at [401, 94] on li "Виконано" at bounding box center [402, 100] width 41 height 13
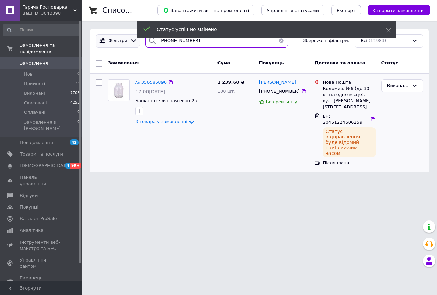
drag, startPoint x: 196, startPoint y: 44, endPoint x: 116, endPoint y: 46, distance: 79.6
click at [116, 46] on div "Фільтри [PHONE_NUMBER] Збережені фільтри: Всі (11983)" at bounding box center [259, 40] width 333 height 13
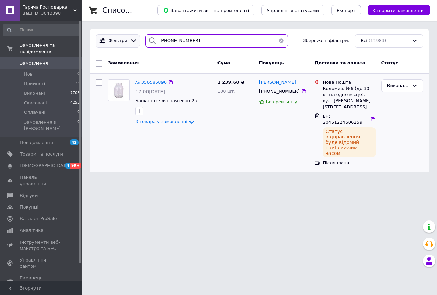
paste input "6)1599838"
type input "[PHONE_NUMBER]"
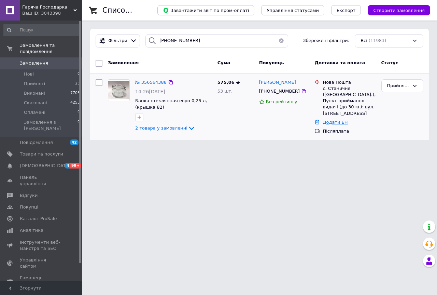
click at [338, 120] on link "Додати ЕН" at bounding box center [335, 122] width 25 height 5
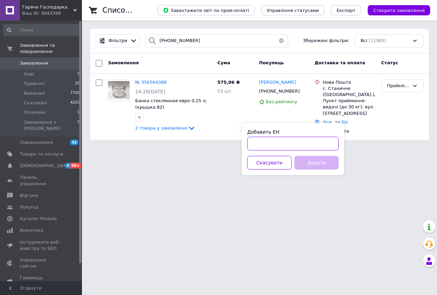
click at [327, 141] on input "Добавить ЕН" at bounding box center [293, 144] width 92 height 14
paste input "20451224507532"
type input "20451224507532"
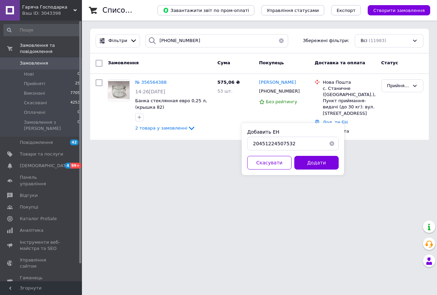
click at [317, 171] on div "Добавить ЕН 20451224507532 Скасувати Додати" at bounding box center [293, 149] width 102 height 52
click at [319, 163] on button "Додати" at bounding box center [316, 163] width 44 height 14
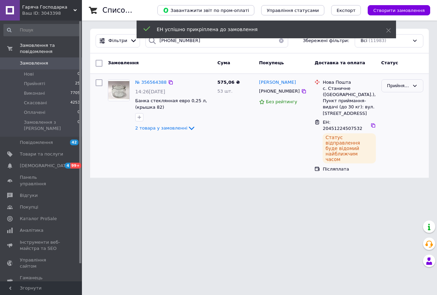
click at [405, 93] on div "Прийнято" at bounding box center [402, 125] width 47 height 98
click at [406, 88] on div "Прийнято" at bounding box center [398, 85] width 22 height 7
click at [405, 100] on li "Виконано" at bounding box center [402, 100] width 41 height 13
drag, startPoint x: 190, startPoint y: 44, endPoint x: 121, endPoint y: 38, distance: 70.0
click at [121, 38] on div "Фільтри 380(66)1599838 Збережені фільтри: Всі (11983)" at bounding box center [259, 40] width 333 height 13
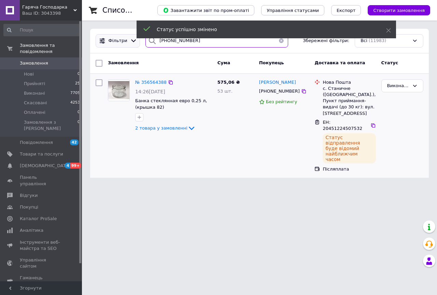
paste input "8)7214227"
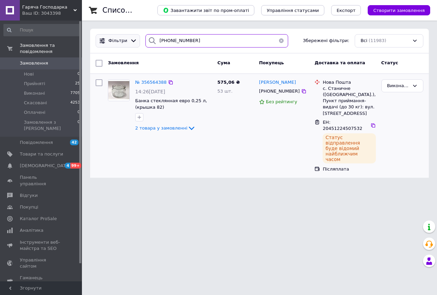
type input "380(68)7214227"
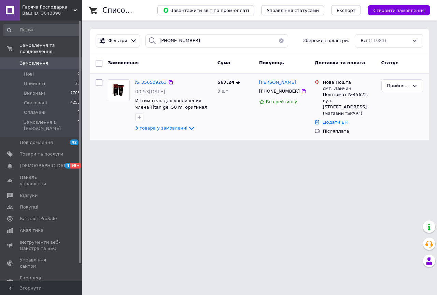
click at [337, 120] on link "Додати ЕН" at bounding box center [335, 122] width 25 height 5
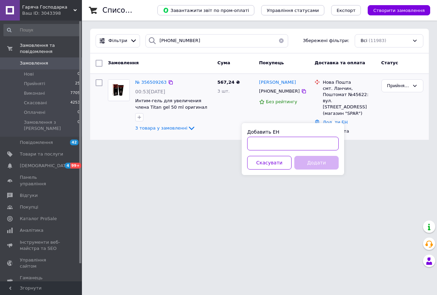
click at [314, 147] on input "Добавить ЕН" at bounding box center [293, 144] width 92 height 14
paste input "20451224142890"
type input "20451224142890"
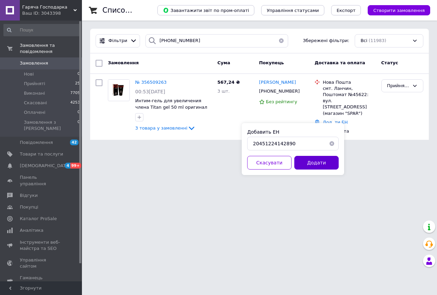
click at [320, 162] on button "Додати" at bounding box center [316, 163] width 44 height 14
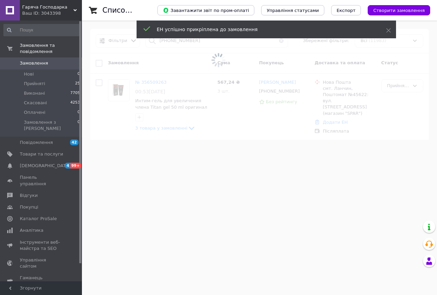
click at [409, 88] on span at bounding box center [218, 60] width 437 height 120
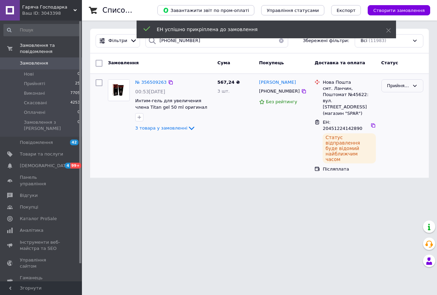
click at [407, 86] on div "Прийнято" at bounding box center [398, 85] width 22 height 7
click at [403, 99] on li "Виконано" at bounding box center [402, 100] width 41 height 13
drag, startPoint x: 174, startPoint y: 41, endPoint x: 127, endPoint y: 39, distance: 46.8
click at [127, 39] on div "Фільтри 380(68)7214227 Збережені фільтри: Всі (11983)" at bounding box center [259, 40] width 333 height 13
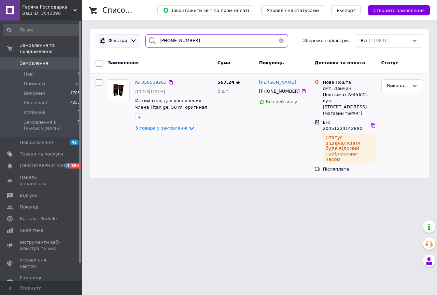
paste input "97)7808216"
type input "380(97)7808216"
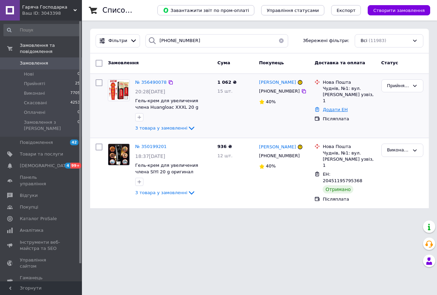
click at [338, 107] on link "Додати ЕН" at bounding box center [335, 109] width 25 height 5
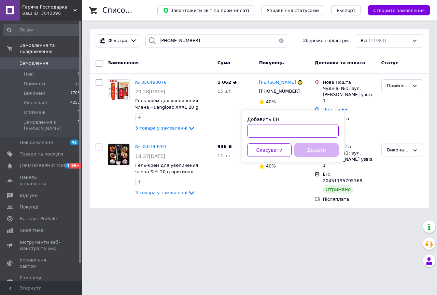
click at [308, 130] on input "Добавить ЕН" at bounding box center [293, 131] width 92 height 14
paste input "20451224333709"
type input "20451224333709"
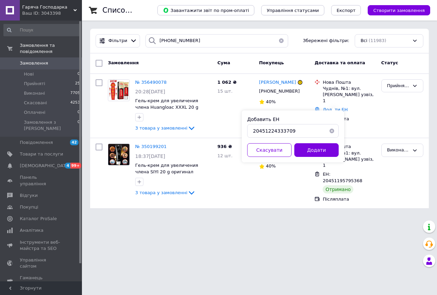
click at [317, 141] on div "Добавить ЕН 20451224333709 Скасувати Додати" at bounding box center [293, 136] width 102 height 52
click at [317, 145] on button "Додати" at bounding box center [316, 150] width 44 height 14
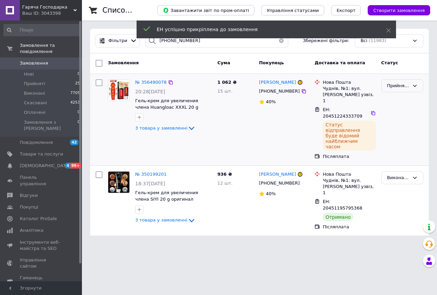
click at [404, 88] on div "Прийнято" at bounding box center [398, 85] width 22 height 7
click at [403, 98] on li "Виконано" at bounding box center [402, 100] width 41 height 13
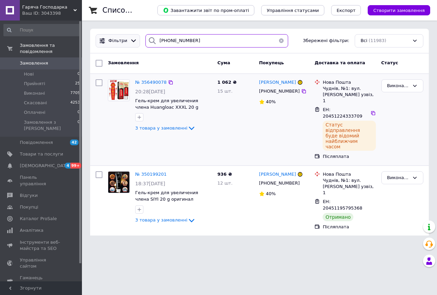
drag, startPoint x: 196, startPoint y: 43, endPoint x: 119, endPoint y: 34, distance: 77.1
click at [119, 34] on div "Фільтри 380(97)7808216 Збережені фільтри: Всі (11983)" at bounding box center [259, 40] width 333 height 13
paste input "3)4616132"
type input "380(93)4616132"
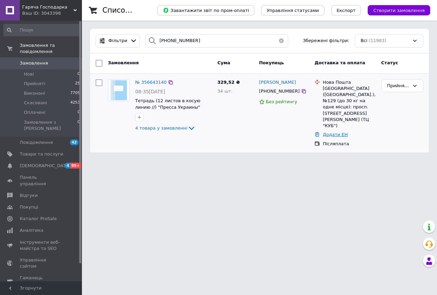
click at [334, 132] on link "Додати ЕН" at bounding box center [335, 134] width 25 height 5
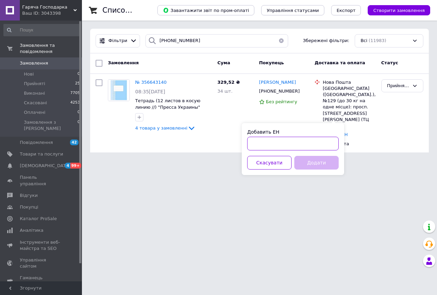
click at [316, 145] on input "Добавить ЕН" at bounding box center [293, 144] width 92 height 14
paste input "20451224520782"
type input "20451224520782"
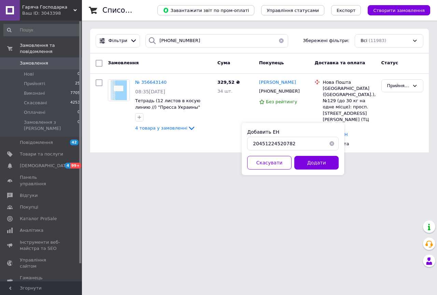
click at [316, 155] on div "Добавить ЕН 20451224520782 Скасувати Додати" at bounding box center [293, 149] width 102 height 52
click at [316, 156] on div "Добавить ЕН 20451224520782 Скасувати Додати" at bounding box center [293, 149] width 102 height 52
click at [315, 159] on button "Додати" at bounding box center [316, 163] width 44 height 14
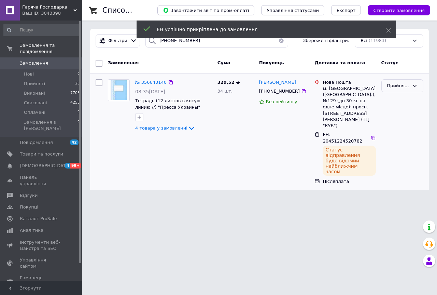
click at [406, 88] on div "Прийнято" at bounding box center [398, 85] width 22 height 7
click at [402, 97] on li "Виконано" at bounding box center [402, 100] width 41 height 13
drag, startPoint x: 189, startPoint y: 45, endPoint x: 140, endPoint y: 40, distance: 48.8
click at [143, 40] on div "380(93)4616132" at bounding box center [217, 40] width 148 height 13
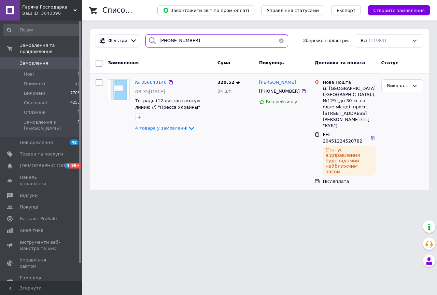
paste input "5)6159808"
type input "380(95)6159808"
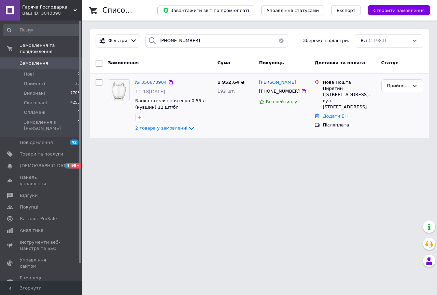
click at [336, 113] on link "Додати ЕН" at bounding box center [335, 115] width 25 height 5
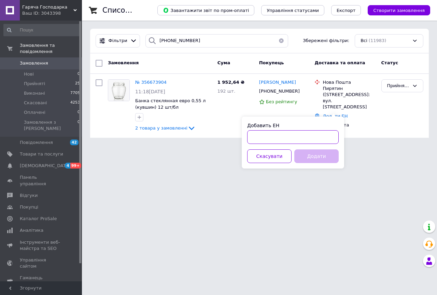
click at [326, 137] on input "Добавить ЕН" at bounding box center [293, 137] width 92 height 14
paste input "20451224676058"
type input "20451224676058"
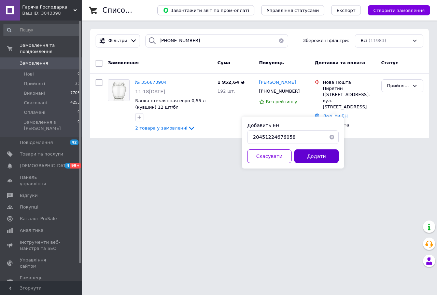
click at [316, 157] on button "Додати" at bounding box center [316, 156] width 44 height 14
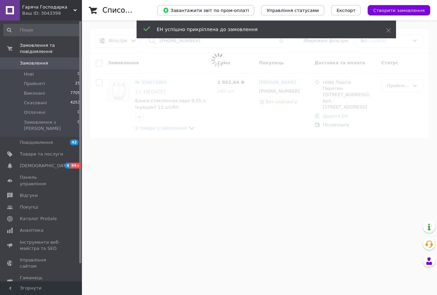
click at [414, 86] on span at bounding box center [218, 60] width 437 height 120
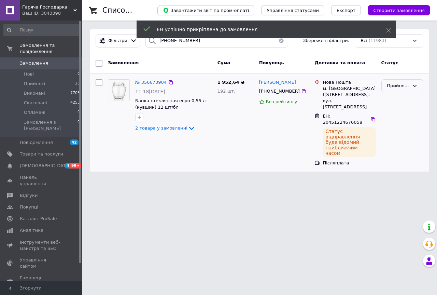
click at [407, 85] on div "Прийнято" at bounding box center [398, 85] width 22 height 7
click at [406, 99] on li "Виконано" at bounding box center [402, 100] width 41 height 13
drag, startPoint x: 192, startPoint y: 43, endPoint x: 120, endPoint y: 35, distance: 72.5
click at [120, 35] on div "Фільтри 380(95)6159808 Збережені фільтри: Всі (11983)" at bounding box center [259, 40] width 333 height 13
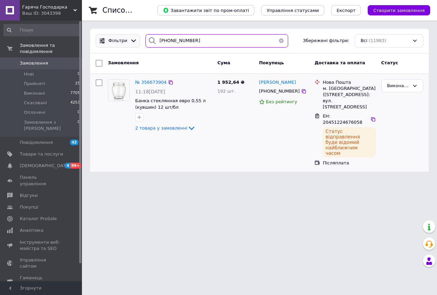
paste input "68)8022055"
type input "380(68)8022055"
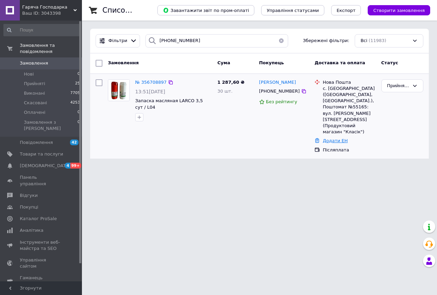
click at [336, 138] on link "Додати ЕН" at bounding box center [335, 140] width 25 height 5
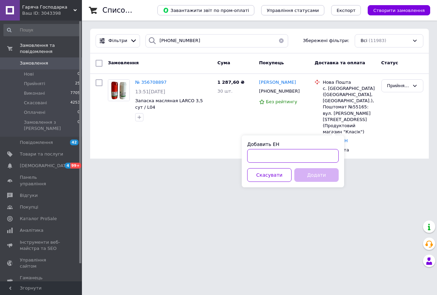
click at [317, 151] on input "Добавить ЕН" at bounding box center [293, 156] width 92 height 14
paste input "20451224682066"
type input "20451224682066"
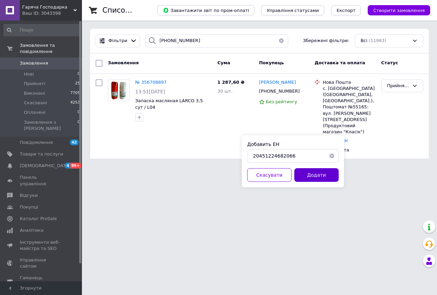
click at [319, 170] on button "Додати" at bounding box center [316, 175] width 44 height 14
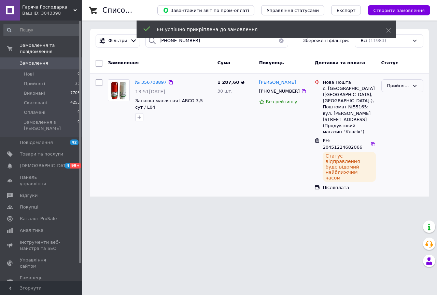
click at [407, 85] on div "Прийнято" at bounding box center [398, 85] width 22 height 7
click at [398, 101] on li "Виконано" at bounding box center [402, 100] width 41 height 13
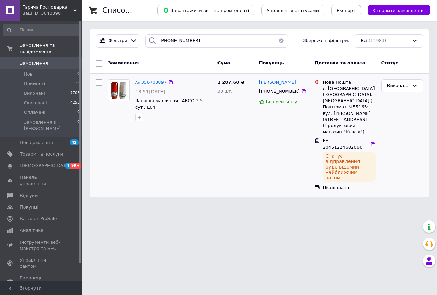
click at [73, 12] on div "Ваш ID: 3043398" at bounding box center [52, 13] width 60 height 6
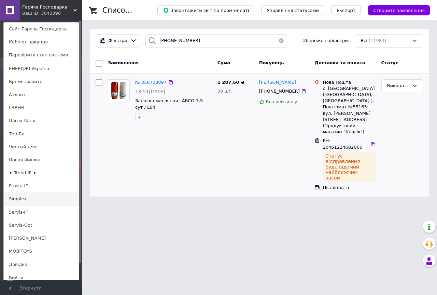
click at [22, 197] on link "Simplex" at bounding box center [41, 198] width 75 height 13
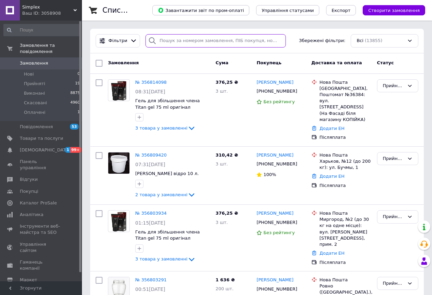
click at [187, 41] on input "search" at bounding box center [215, 40] width 140 height 13
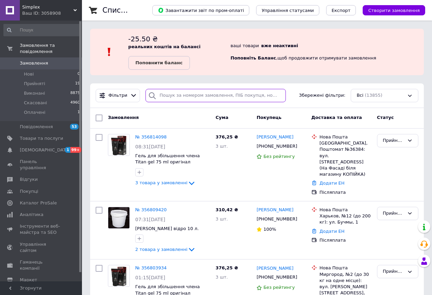
paste input "[PHONE_NUMBER]"
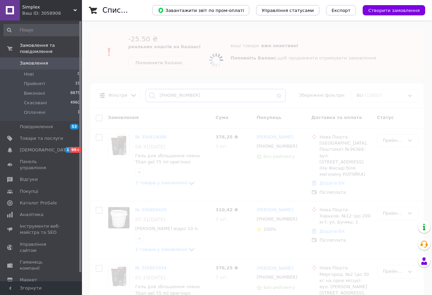
type input "[PHONE_NUMBER]"
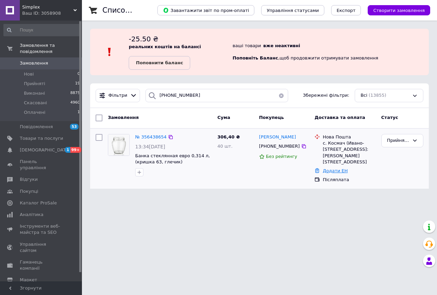
click at [326, 171] on link "Додати ЕН" at bounding box center [335, 170] width 25 height 5
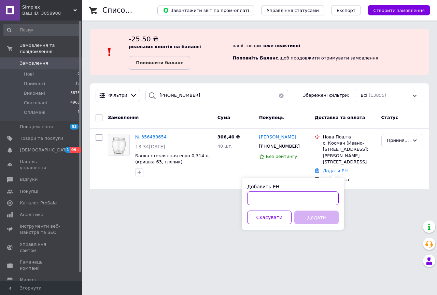
click at [292, 202] on input "Добавить ЕН" at bounding box center [293, 198] width 92 height 14
paste input "20451224485853"
type input "20451224485853"
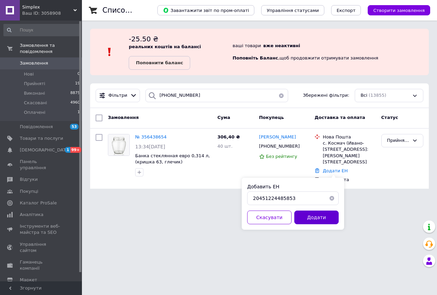
click at [314, 220] on button "Додати" at bounding box center [316, 217] width 44 height 14
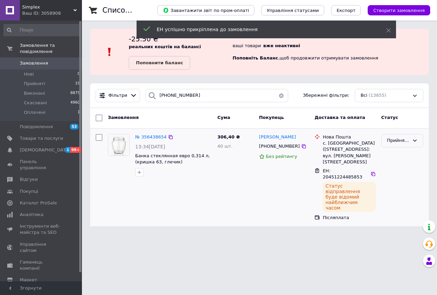
click at [410, 141] on div "Прийнято" at bounding box center [402, 140] width 42 height 13
click at [402, 156] on li "Виконано" at bounding box center [402, 155] width 41 height 13
drag, startPoint x: 152, startPoint y: 88, endPoint x: 105, endPoint y: 84, distance: 47.0
click at [106, 87] on div "Фільтри [PHONE_NUMBER] Збережені фільтри: Всі (13855)" at bounding box center [259, 95] width 339 height 25
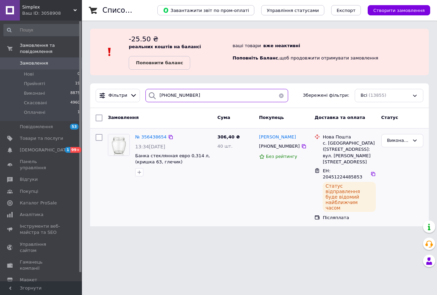
paste input "3)9874337"
type input "[PHONE_NUMBER]"
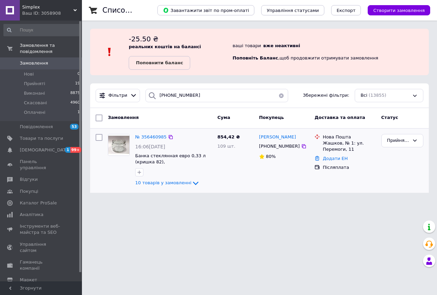
click at [338, 162] on div "Додати ЕН" at bounding box center [349, 158] width 56 height 9
click at [341, 159] on link "Додати ЕН" at bounding box center [335, 158] width 25 height 5
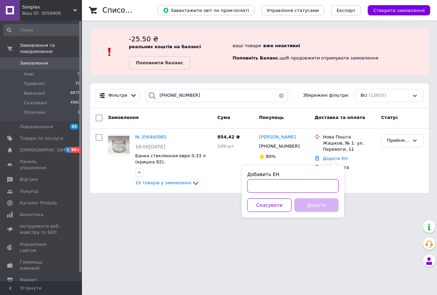
click at [324, 187] on input "Добавить ЕН" at bounding box center [293, 186] width 92 height 14
paste input "20451224487030"
type input "20451224487030"
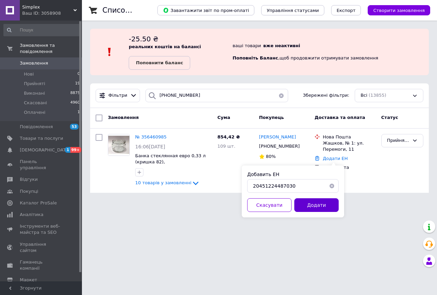
click at [323, 199] on button "Додати" at bounding box center [316, 205] width 44 height 14
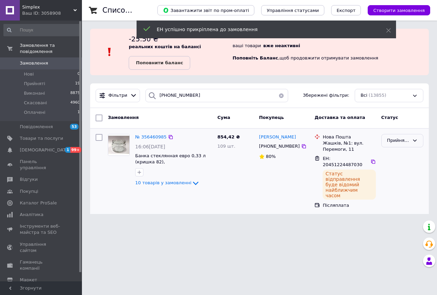
click at [408, 137] on div "Прийнято" at bounding box center [398, 140] width 22 height 7
click at [403, 153] on li "Виконано" at bounding box center [402, 155] width 41 height 13
drag, startPoint x: 198, startPoint y: 96, endPoint x: 139, endPoint y: 81, distance: 60.8
click at [139, 85] on div "Фільтри [PHONE_NUMBER] Збережені фільтри: Всі (13855)" at bounding box center [259, 95] width 339 height 25
paste input "6)7842895"
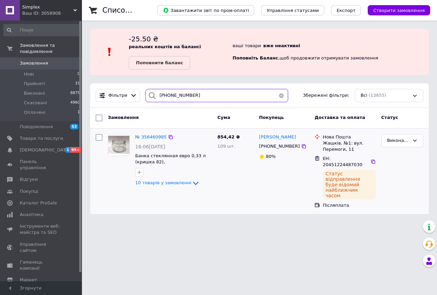
type input "[PHONE_NUMBER]"
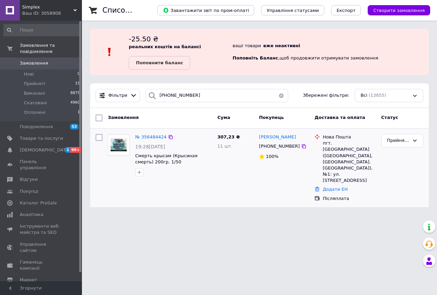
drag, startPoint x: 333, startPoint y: 182, endPoint x: 333, endPoint y: 186, distance: 4.2
click at [333, 186] on link "Додати ЕН" at bounding box center [335, 188] width 25 height 5
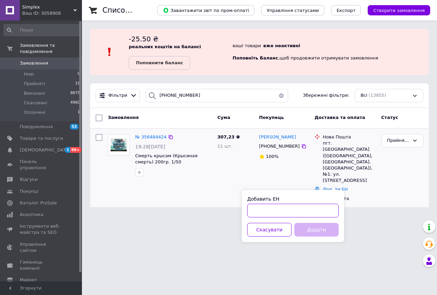
click at [321, 211] on input "Добавить ЕН" at bounding box center [293, 211] width 92 height 14
paste input "20451224517588"
type input "20451224517588"
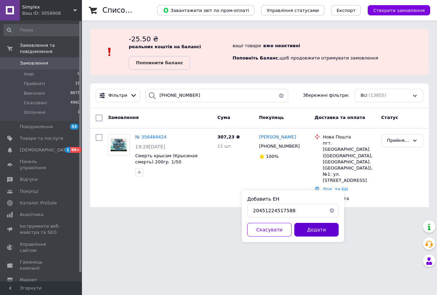
click at [316, 229] on button "Додати" at bounding box center [316, 230] width 44 height 14
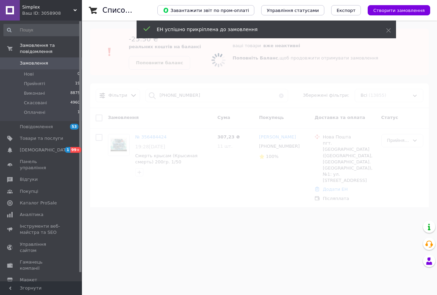
click at [407, 141] on span at bounding box center [218, 147] width 437 height 295
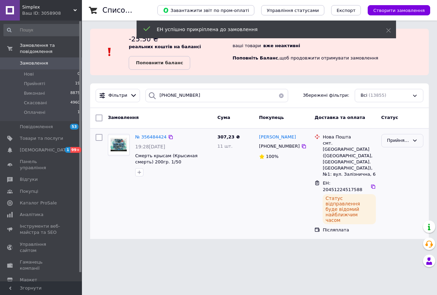
click at [393, 139] on div "Прийнято" at bounding box center [398, 140] width 22 height 7
click at [399, 153] on li "Виконано" at bounding box center [402, 155] width 41 height 13
drag, startPoint x: 194, startPoint y: 94, endPoint x: 112, endPoint y: 91, distance: 81.7
click at [112, 91] on div "Фільтри [PHONE_NUMBER] Збережені фільтри: Всі (13855)" at bounding box center [259, 95] width 333 height 13
paste input "93)313145"
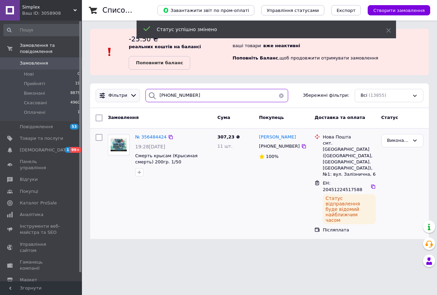
type input "[PHONE_NUMBER]"
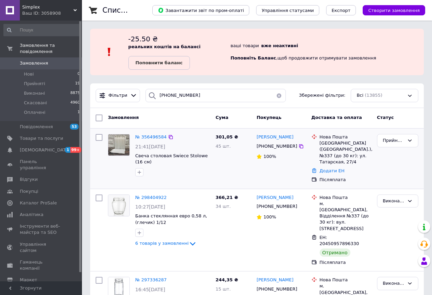
click at [329, 168] on div "Додати ЕН" at bounding box center [345, 170] width 55 height 9
click at [332, 168] on div "Додати ЕН" at bounding box center [345, 170] width 55 height 9
click at [332, 167] on div "Додати ЕН" at bounding box center [345, 170] width 55 height 9
click at [334, 168] on link "Додати ЕН" at bounding box center [332, 170] width 25 height 5
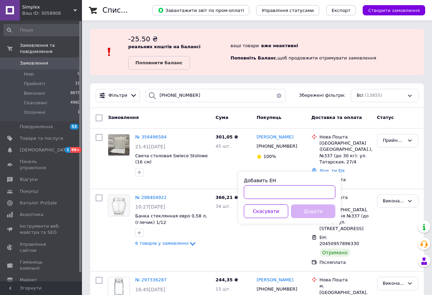
click at [273, 189] on input "Добавить ЕН" at bounding box center [290, 192] width 92 height 14
paste input "20451224518481"
type input "20451224518481"
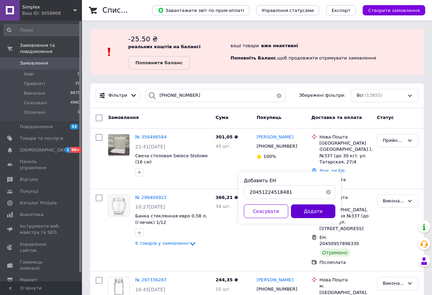
click at [311, 212] on button "Додати" at bounding box center [313, 211] width 44 height 14
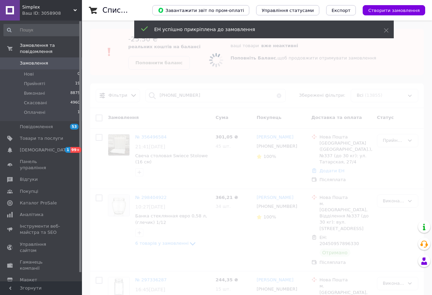
click at [398, 138] on span at bounding box center [216, 147] width 432 height 295
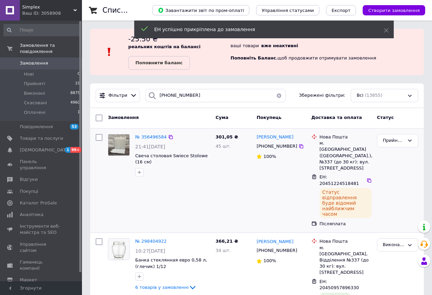
click at [396, 149] on div "Прийнято" at bounding box center [397, 180] width 47 height 98
click at [397, 143] on div "Прийнято" at bounding box center [394, 140] width 22 height 7
click at [396, 154] on li "Виконано" at bounding box center [397, 155] width 41 height 13
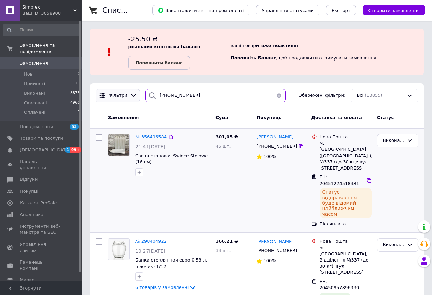
drag, startPoint x: 194, startPoint y: 98, endPoint x: 128, endPoint y: 92, distance: 65.5
click at [128, 92] on div "Фільтри [PHONE_NUMBER] Збережені фільтри: Всі (13855)" at bounding box center [257, 95] width 328 height 13
paste input "8)0513780"
type input "[PHONE_NUMBER]"
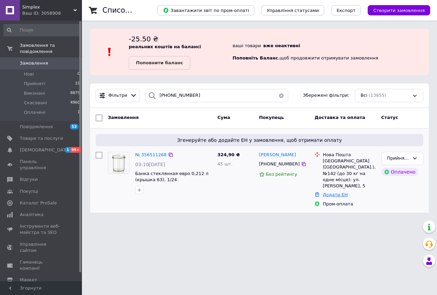
click at [330, 192] on link "Додати ЕН" at bounding box center [335, 194] width 25 height 5
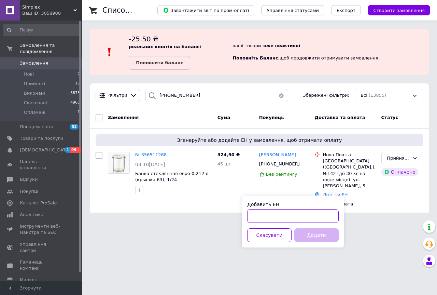
click at [271, 218] on input "Добавить ЕН" at bounding box center [293, 216] width 92 height 14
paste input "20451224519939"
type input "20451224519939"
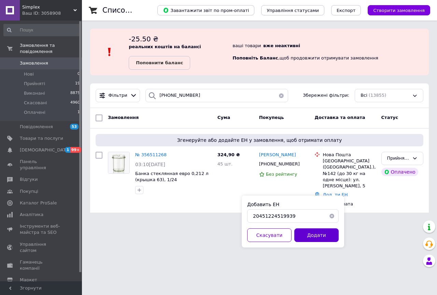
click at [311, 232] on button "Додати" at bounding box center [316, 235] width 44 height 14
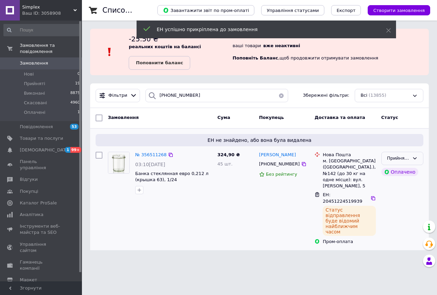
click at [415, 155] on icon at bounding box center [414, 157] width 5 height 5
click at [405, 176] on li "Виконано" at bounding box center [402, 172] width 41 height 13
drag, startPoint x: 199, startPoint y: 96, endPoint x: 127, endPoint y: 91, distance: 72.6
click at [127, 91] on div "Фільтри [PHONE_NUMBER] Збережені фільтри: Всі (13855)" at bounding box center [259, 95] width 333 height 13
paste input "67)7013148"
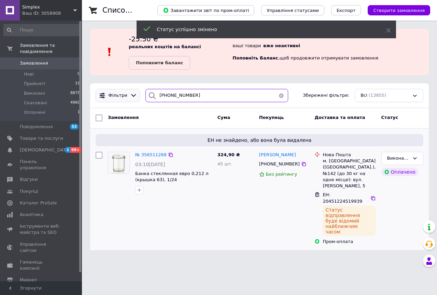
type input "[PHONE_NUMBER]"
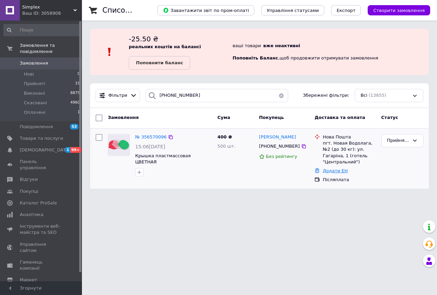
click at [333, 168] on link "Додати ЕН" at bounding box center [335, 170] width 25 height 5
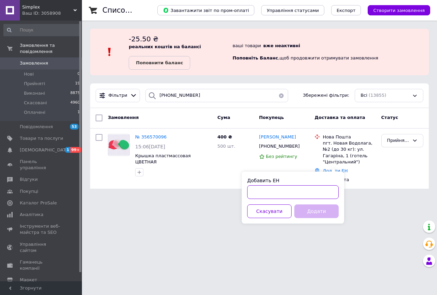
click at [302, 193] on input "Добавить ЕН" at bounding box center [293, 192] width 92 height 14
paste input "20451224667844"
type input "20451224667844"
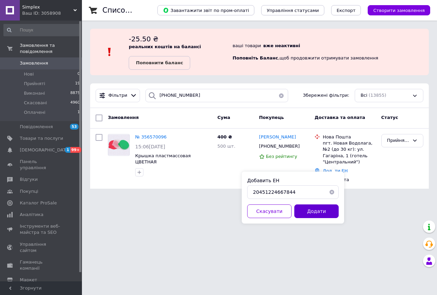
click at [318, 211] on button "Додати" at bounding box center [316, 211] width 44 height 14
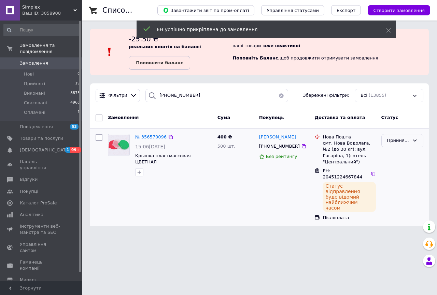
click at [404, 142] on div "Прийнято" at bounding box center [398, 140] width 22 height 7
click at [404, 151] on li "Виконано" at bounding box center [402, 155] width 41 height 13
drag, startPoint x: 179, startPoint y: 96, endPoint x: 122, endPoint y: 98, distance: 57.1
click at [122, 98] on div "Фільтри [PHONE_NUMBER] Збережені фільтри: Всі (13855)" at bounding box center [259, 95] width 333 height 13
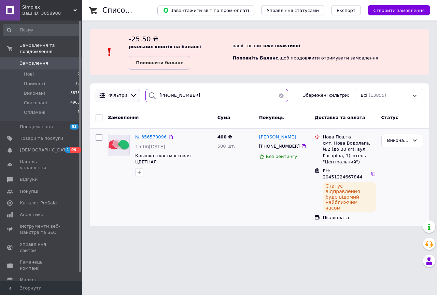
paste input "6)7917071"
type input "[PHONE_NUMBER]"
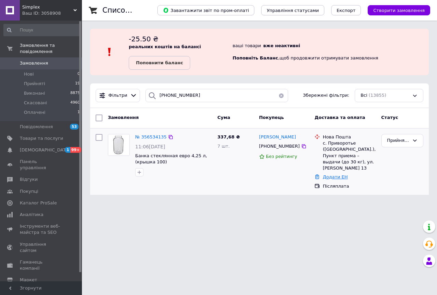
click at [338, 177] on link "Додати ЕН" at bounding box center [335, 176] width 25 height 5
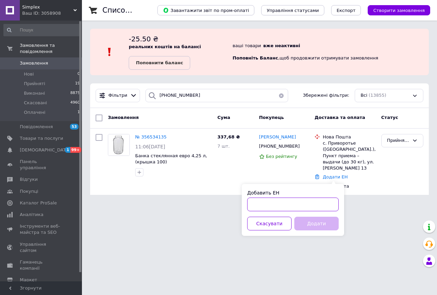
click at [296, 205] on input "Добавить ЕН" at bounding box center [293, 204] width 92 height 14
paste input "20451224753235"
type input "20451224753235"
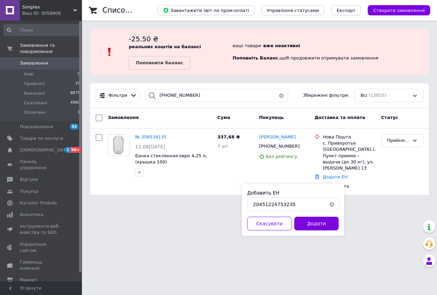
click at [323, 228] on button "Додати" at bounding box center [316, 224] width 44 height 14
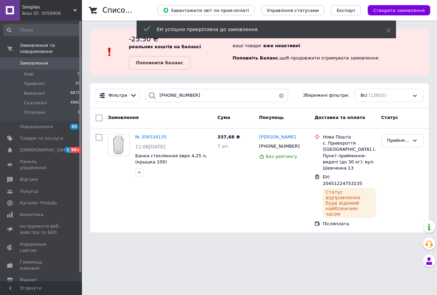
click at [405, 141] on div "Прийнято" at bounding box center [398, 140] width 22 height 7
click at [404, 154] on li "Виконано" at bounding box center [402, 155] width 41 height 13
